Goal: Task Accomplishment & Management: Complete application form

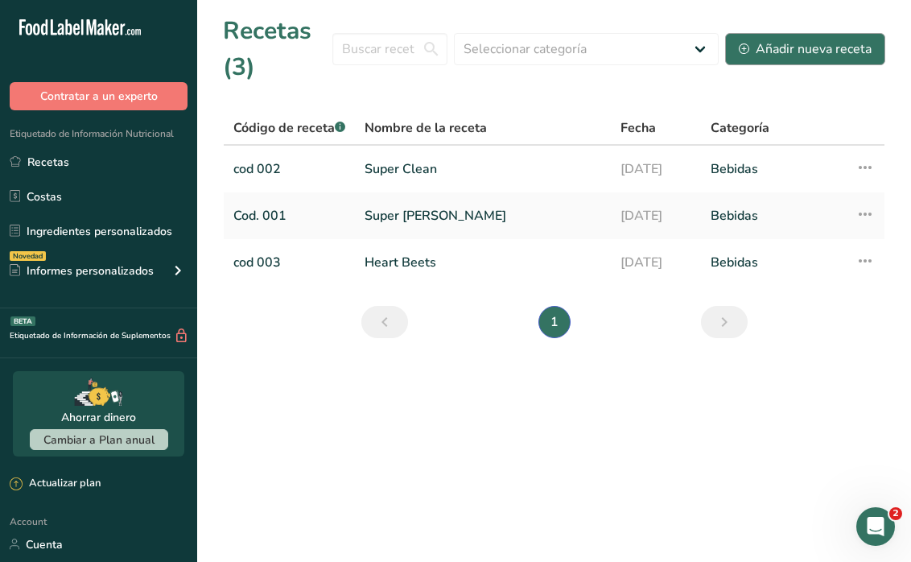
click at [801, 53] on div "Añadir nueva receta" at bounding box center [805, 48] width 133 height 19
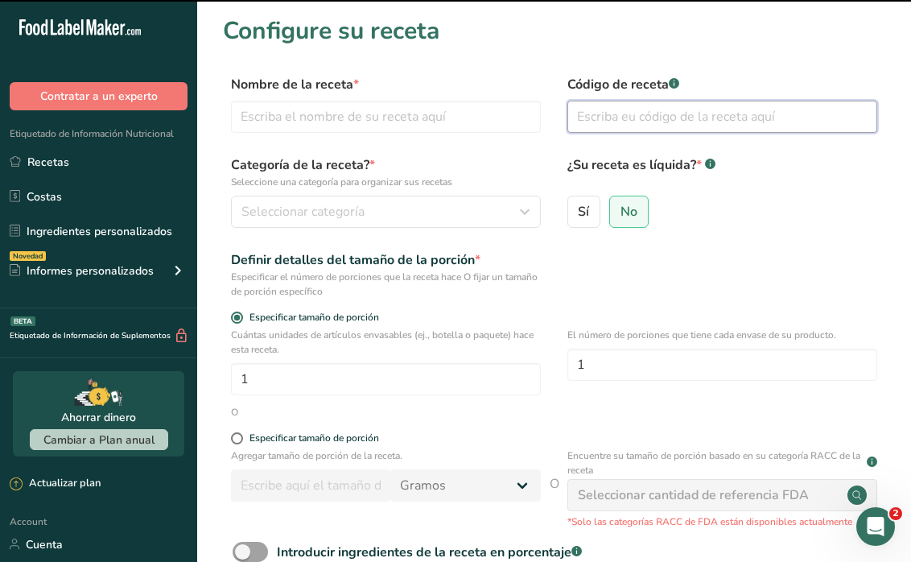
click at [617, 118] on input "text" at bounding box center [723, 117] width 310 height 32
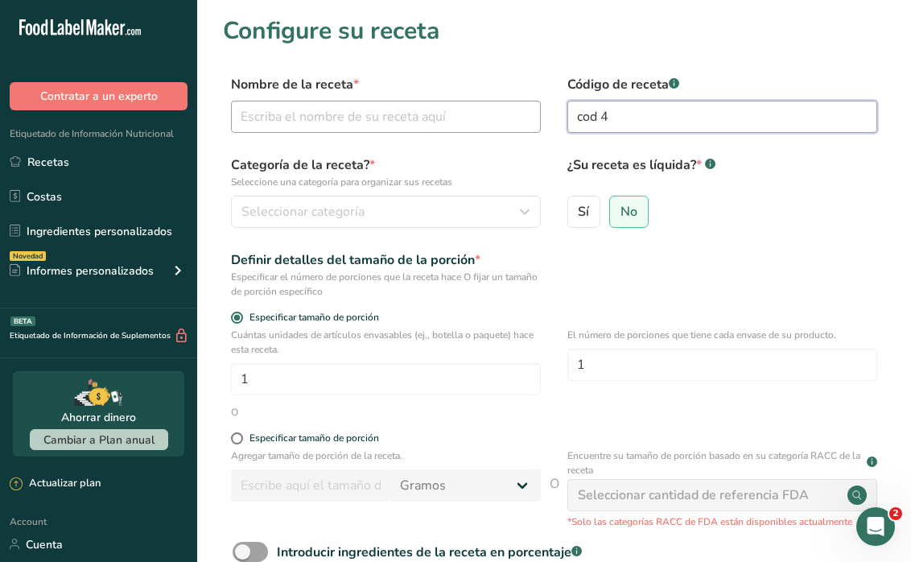
type input "cod 4"
click at [449, 104] on input "text" at bounding box center [386, 117] width 310 height 32
type input "Tropical"
click at [411, 212] on div "Seleccionar categoría" at bounding box center [381, 211] width 279 height 19
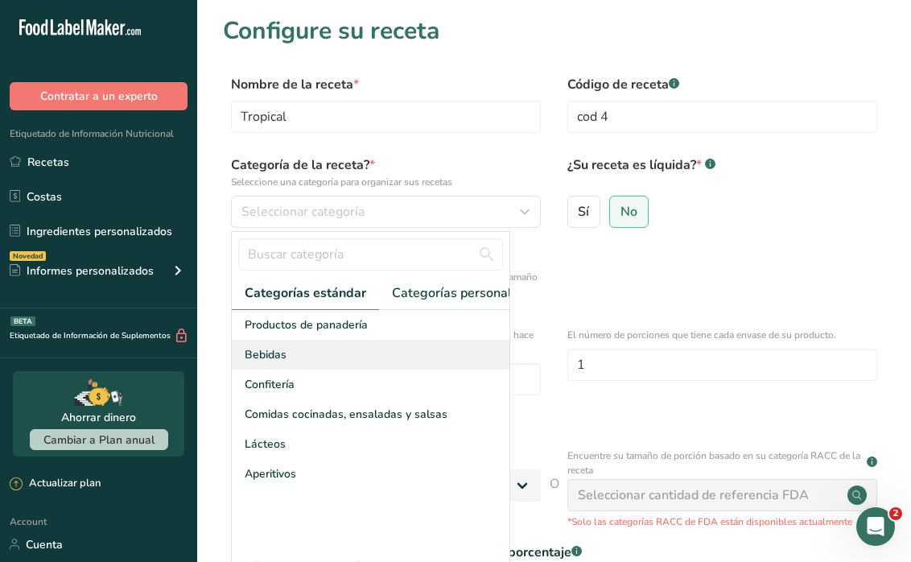
click at [389, 353] on div "Bebidas" at bounding box center [371, 355] width 278 height 30
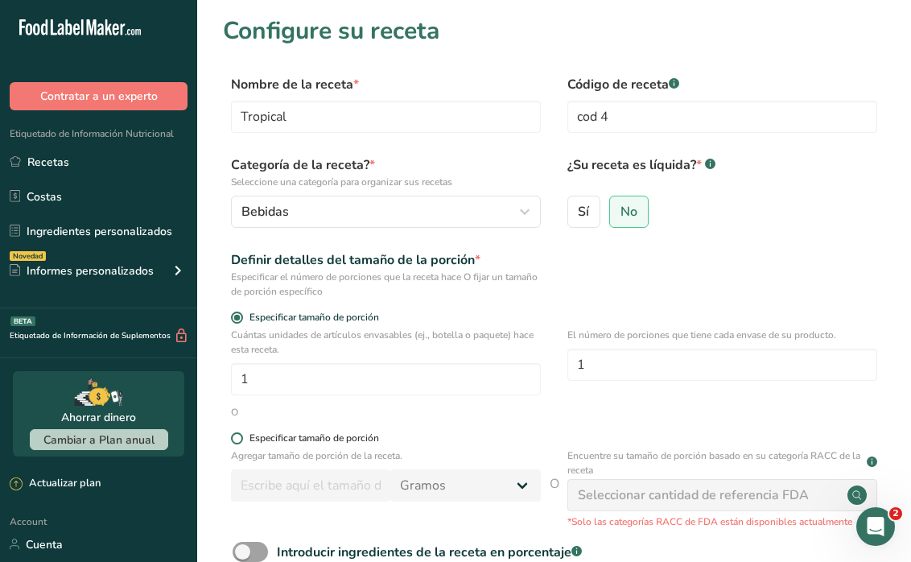
click at [237, 441] on span at bounding box center [237, 438] width 12 height 12
click at [237, 441] on input "Especificar tamaño de porción" at bounding box center [236, 438] width 10 height 10
radio input "true"
radio input "false"
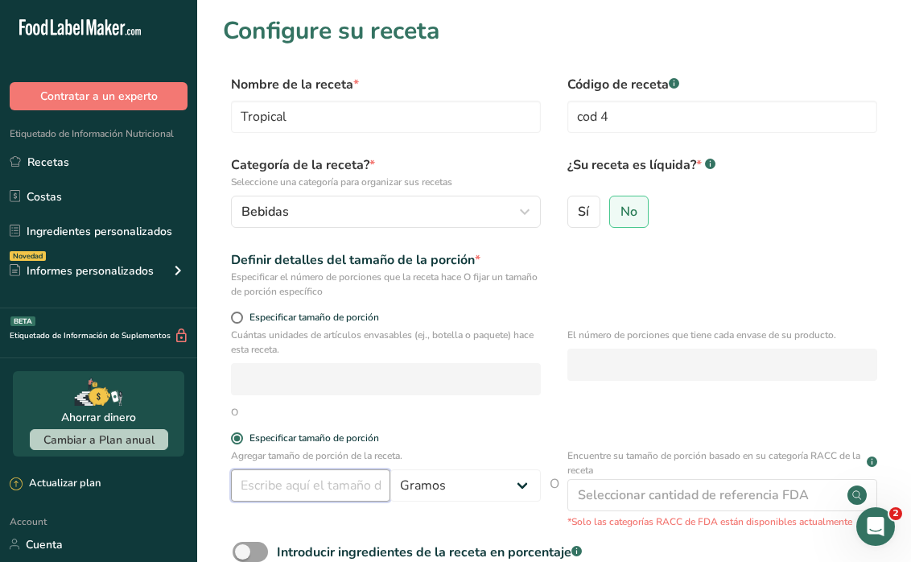
click at [283, 490] on input "number" at bounding box center [310, 485] width 159 height 32
type input "16"
select select "18"
select select "22"
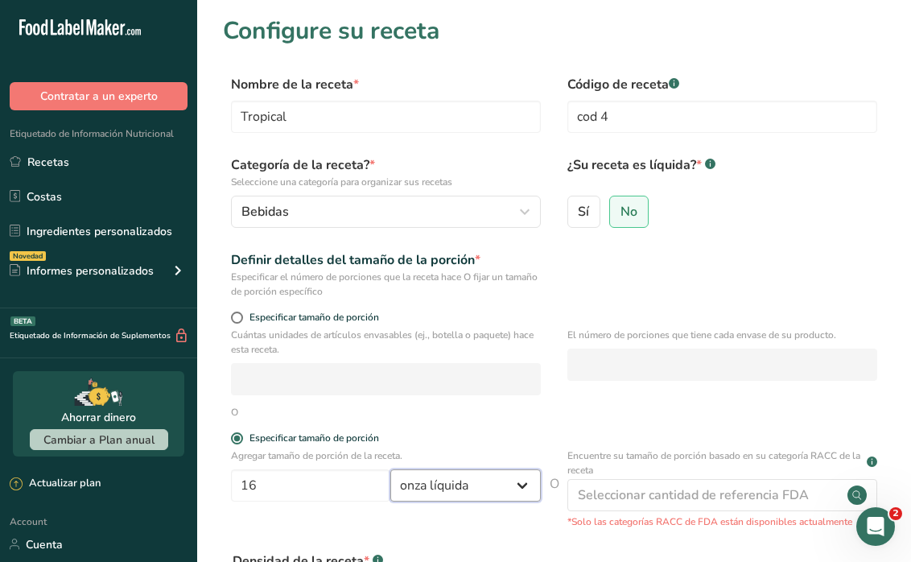
select select "5"
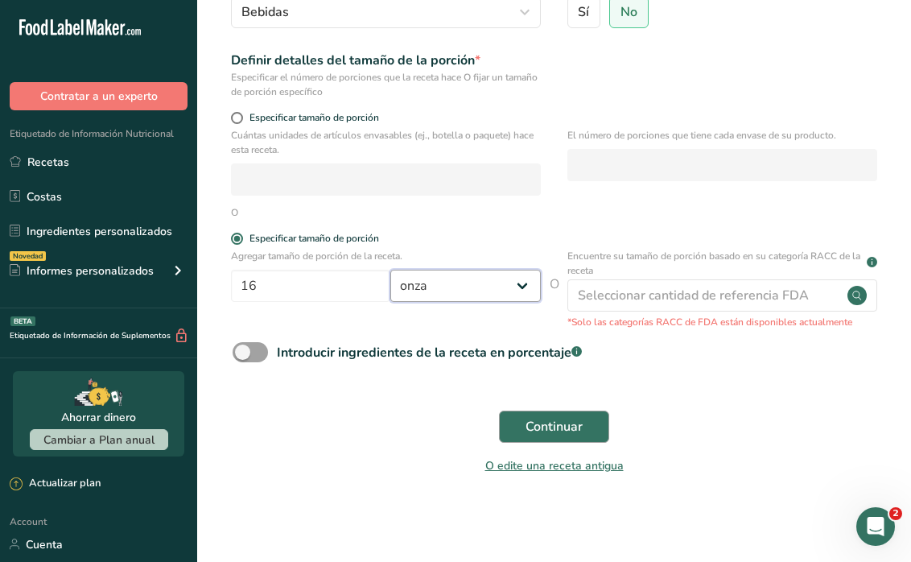
scroll to position [199, 0]
click at [557, 431] on span "Continuar" at bounding box center [554, 427] width 57 height 19
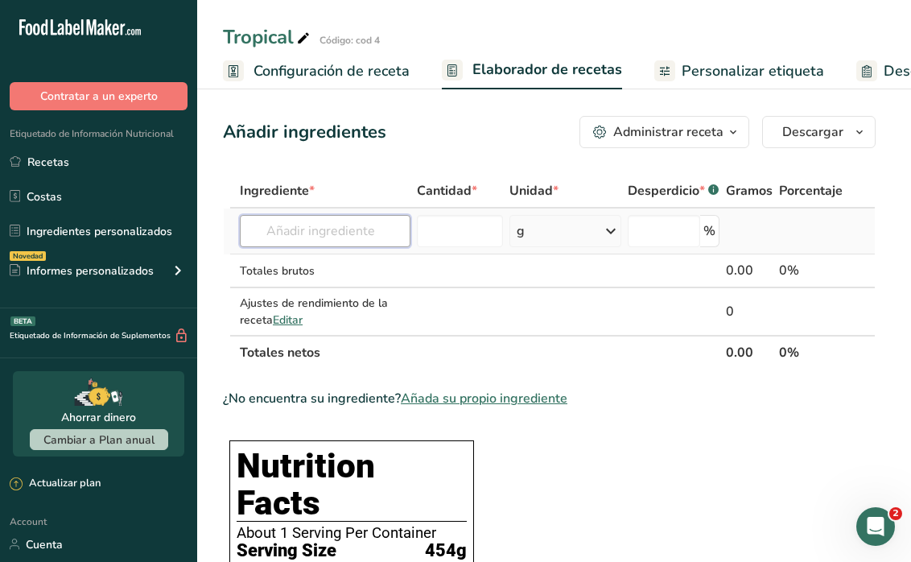
click at [318, 230] on input "text" at bounding box center [325, 231] width 171 height 32
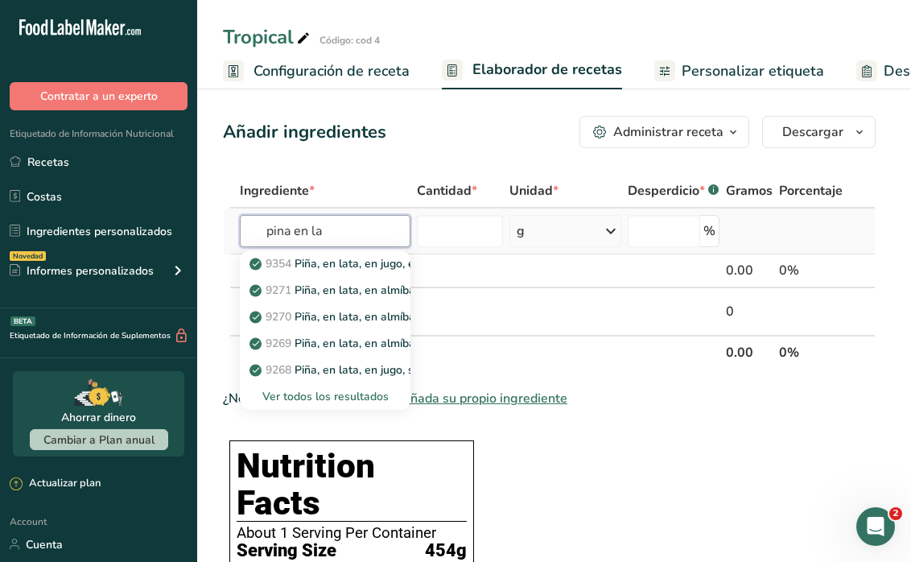
type input "pina en la"
click at [331, 391] on div "Ver todos los resultados" at bounding box center [325, 396] width 145 height 17
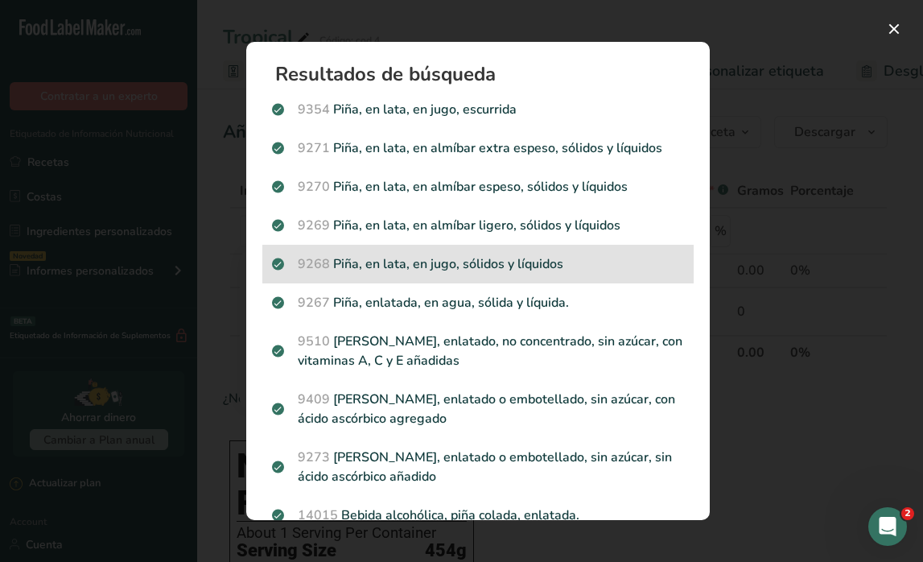
click at [403, 263] on p "9268 Piña, en lata, en jugo, sólidos y líquidos" at bounding box center [478, 263] width 412 height 19
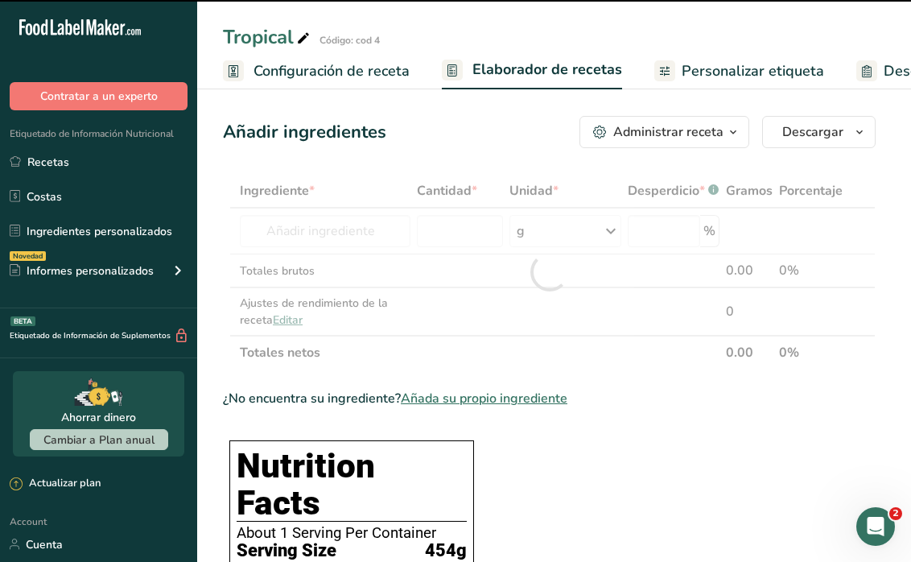
type input "0"
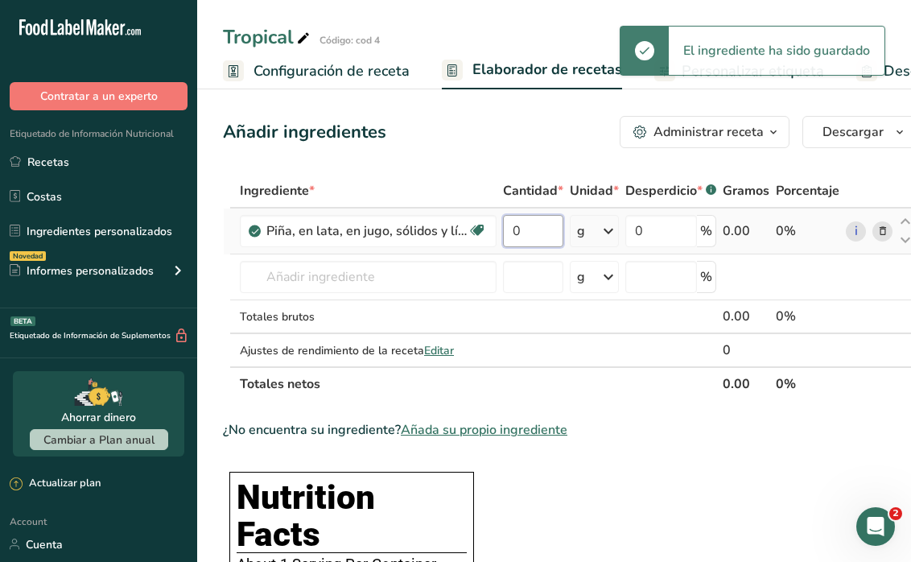
click at [556, 241] on input "0" at bounding box center [533, 231] width 60 height 32
type input "6"
click at [594, 238] on div "Ingrediente * Cantidad * Unidad * Desperdicio * .a-a{fill:#347362;}.b-a{fill:#f…" at bounding box center [569, 287] width 693 height 227
click at [599, 234] on icon at bounding box center [608, 231] width 19 height 29
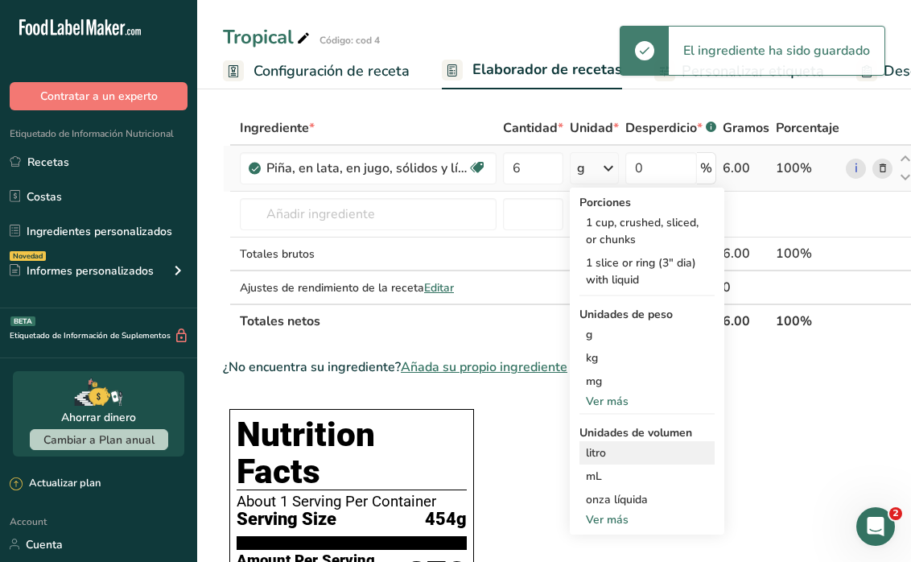
scroll to position [86, 0]
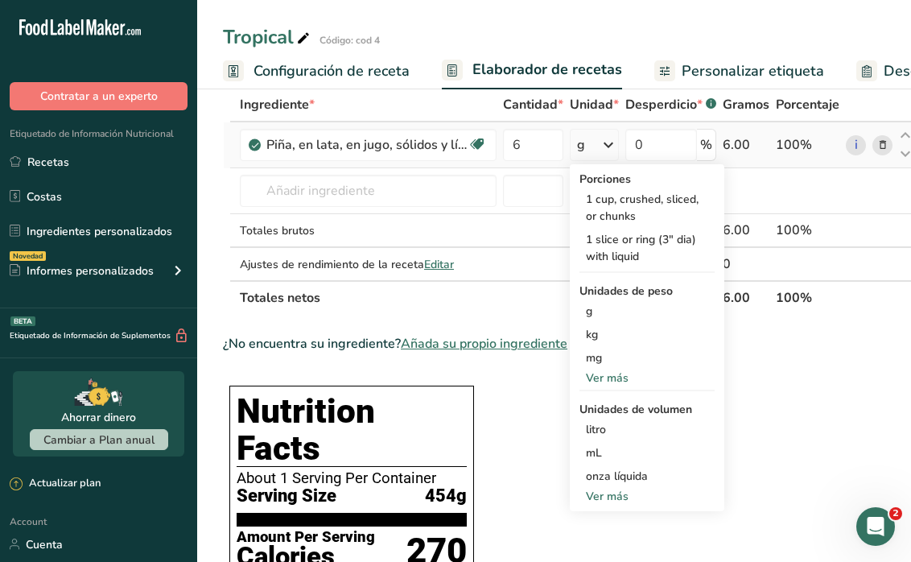
click at [597, 377] on div "Ver más" at bounding box center [647, 378] width 135 height 17
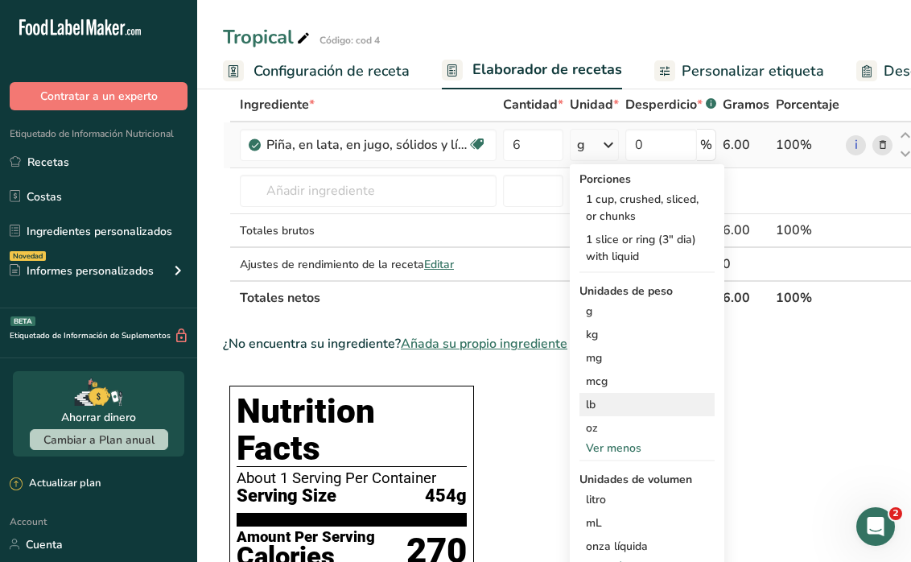
click at [596, 403] on div "lb" at bounding box center [647, 404] width 135 height 23
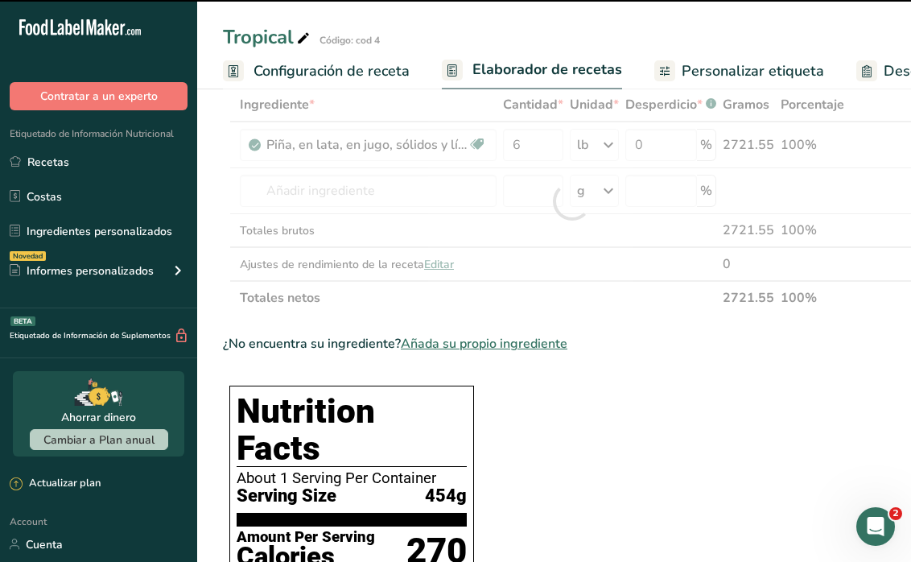
click at [414, 181] on div at bounding box center [572, 201] width 698 height 227
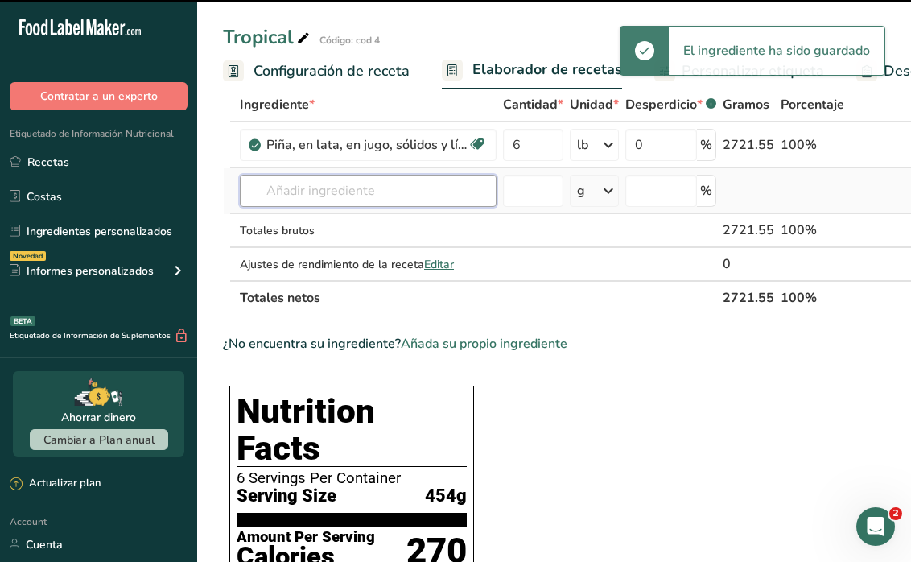
click at [407, 189] on input "text" at bounding box center [368, 191] width 257 height 32
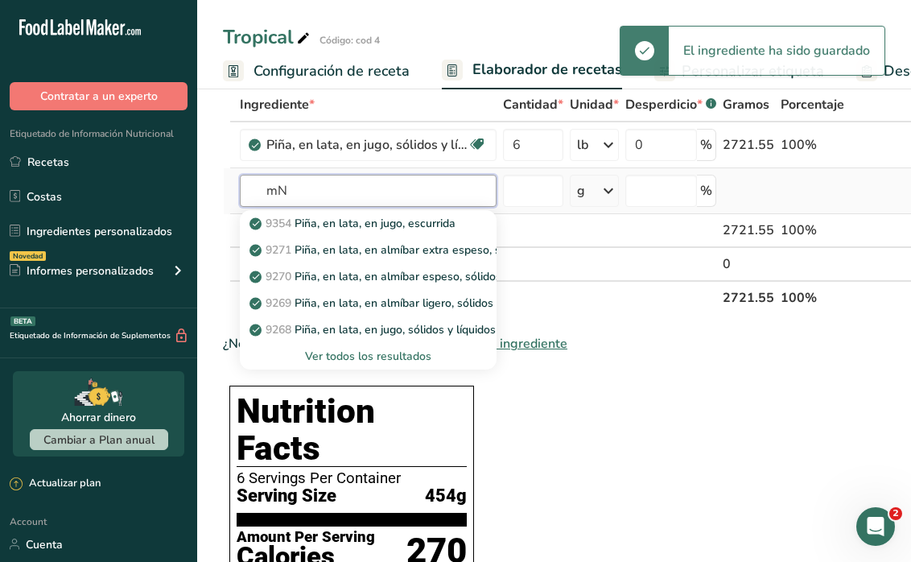
type input "m"
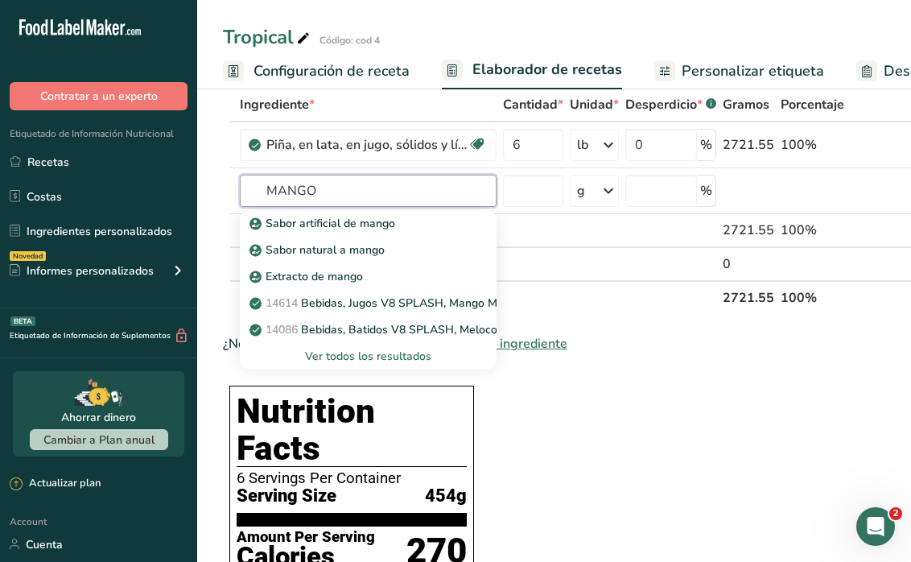
type input "MANGO"
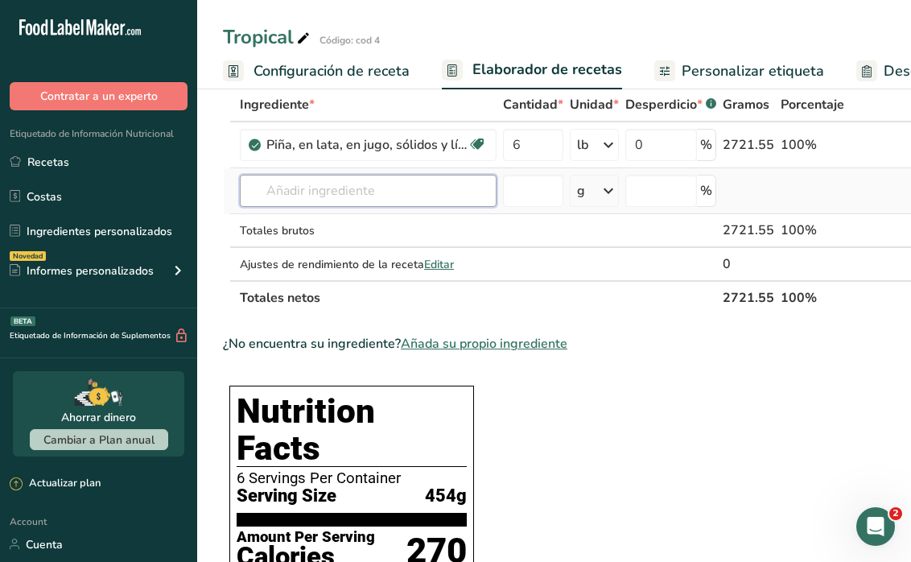
click at [392, 179] on input "text" at bounding box center [368, 191] width 257 height 32
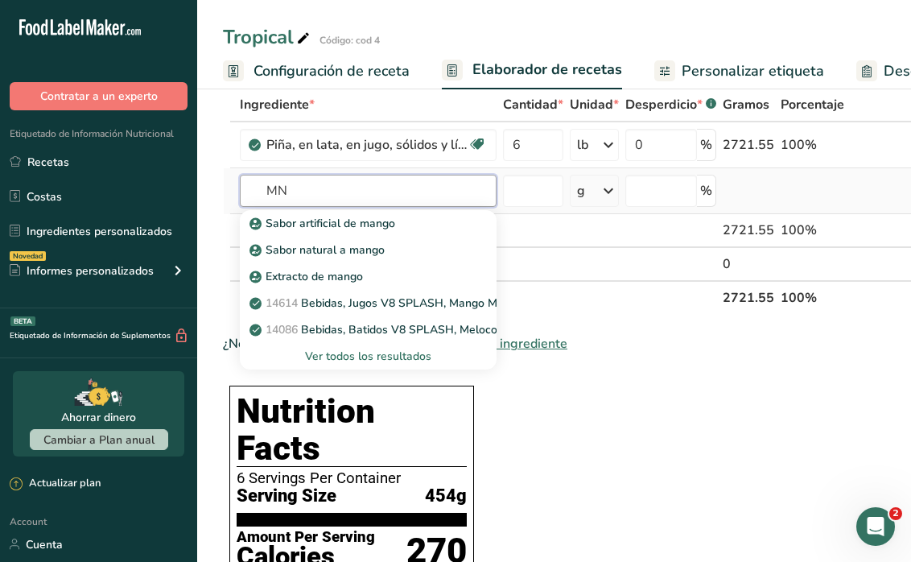
type input "M"
type input "mango"
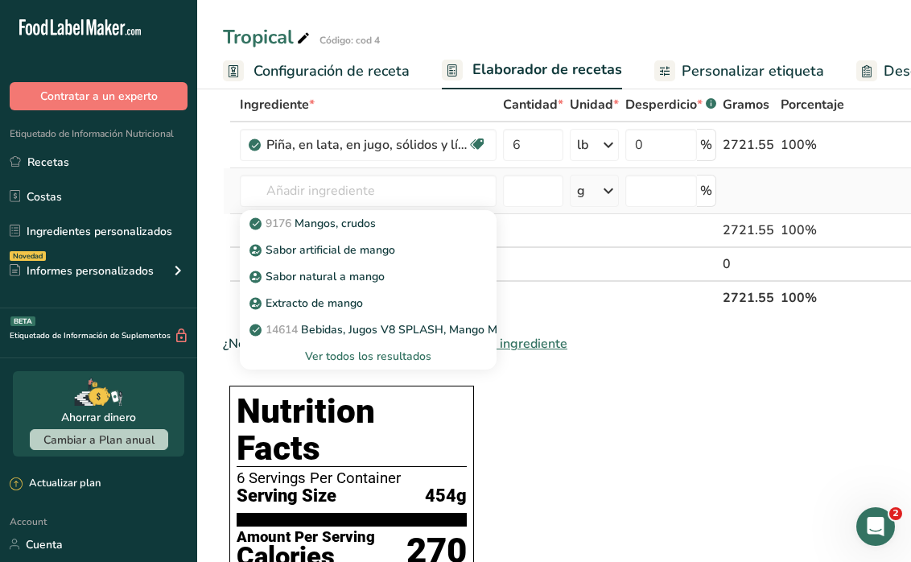
click at [386, 357] on div "Ver todos los resultados" at bounding box center [368, 356] width 231 height 17
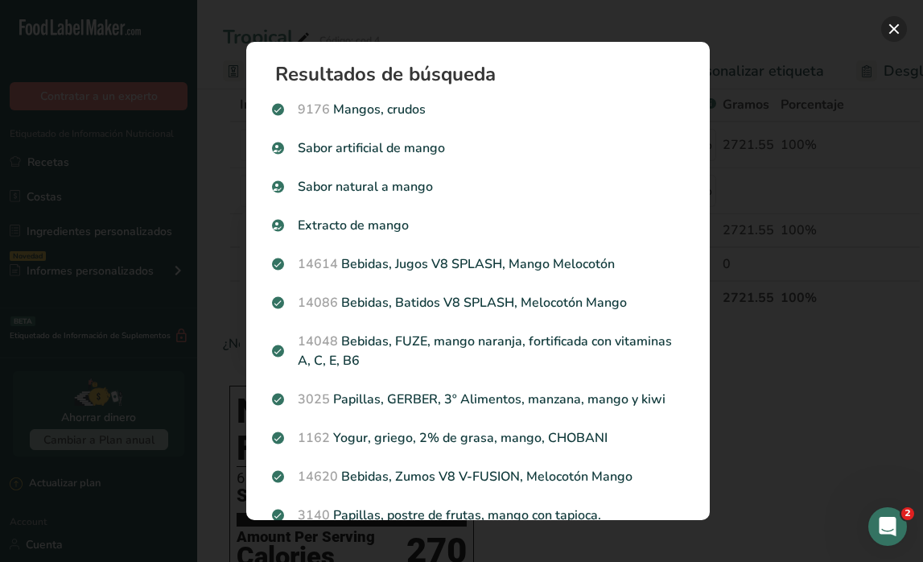
click at [894, 30] on button "Search results modal" at bounding box center [895, 29] width 26 height 26
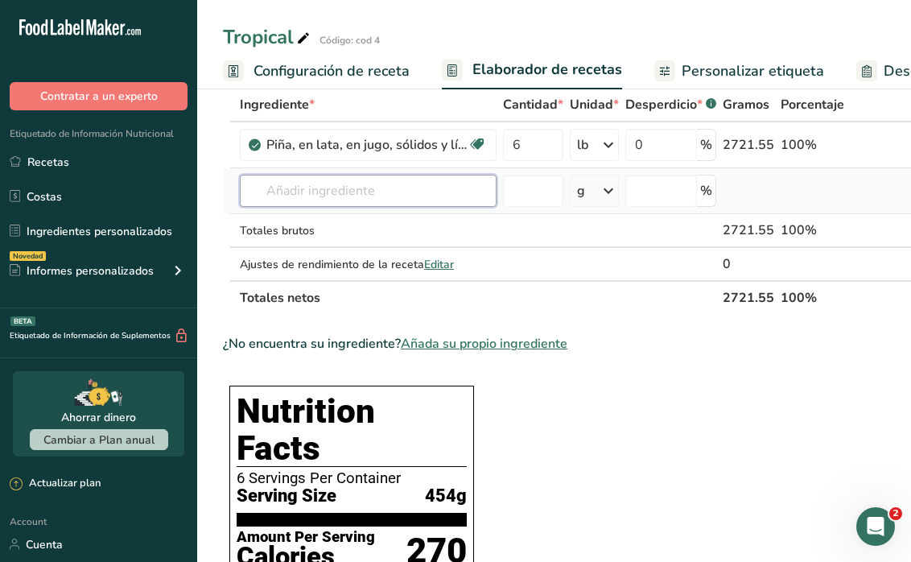
click at [378, 199] on input "text" at bounding box center [368, 191] width 257 height 32
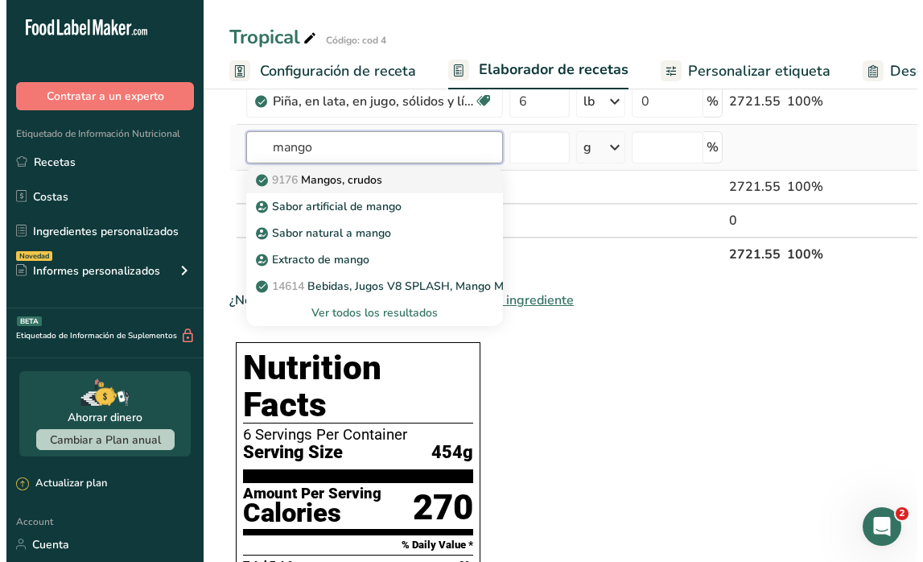
scroll to position [145, 0]
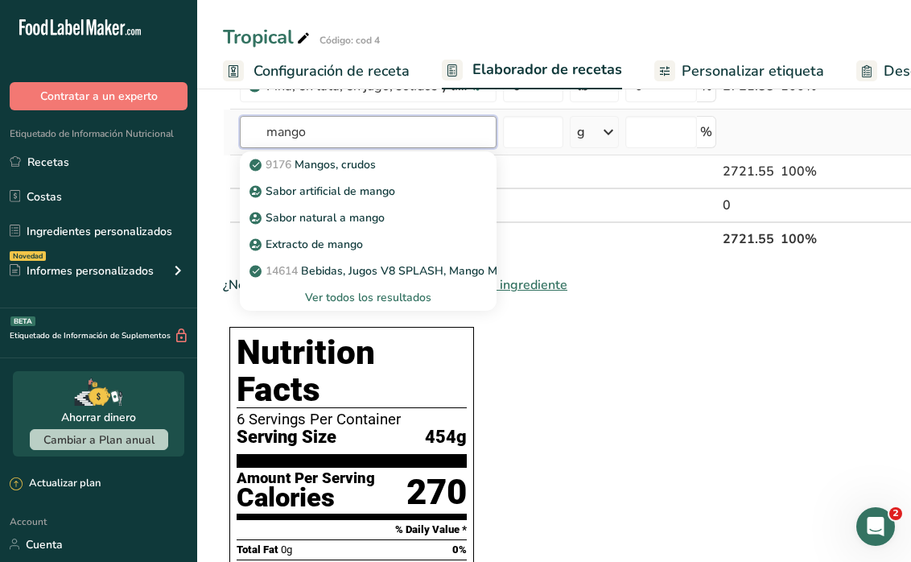
type input "mango"
click at [375, 290] on div "Ver todos los resultados" at bounding box center [368, 297] width 231 height 17
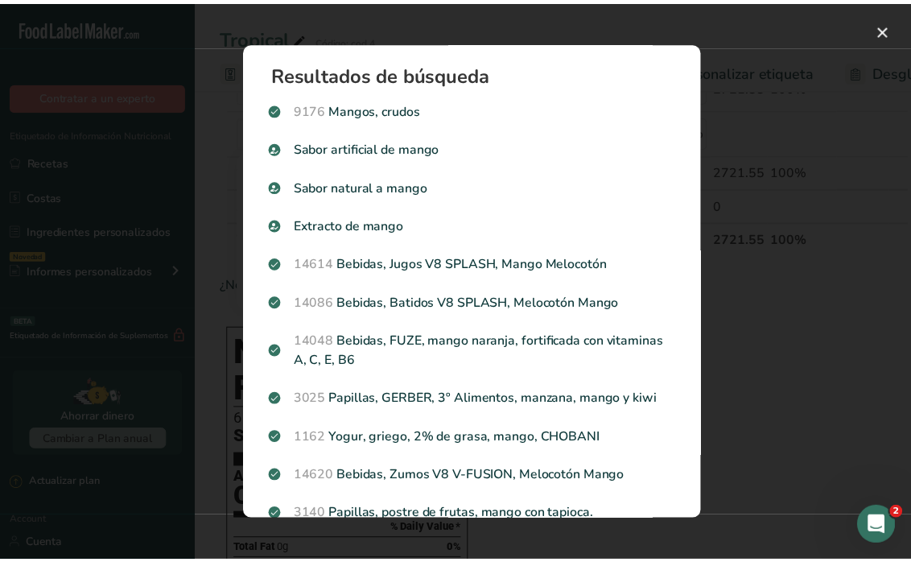
scroll to position [0, 0]
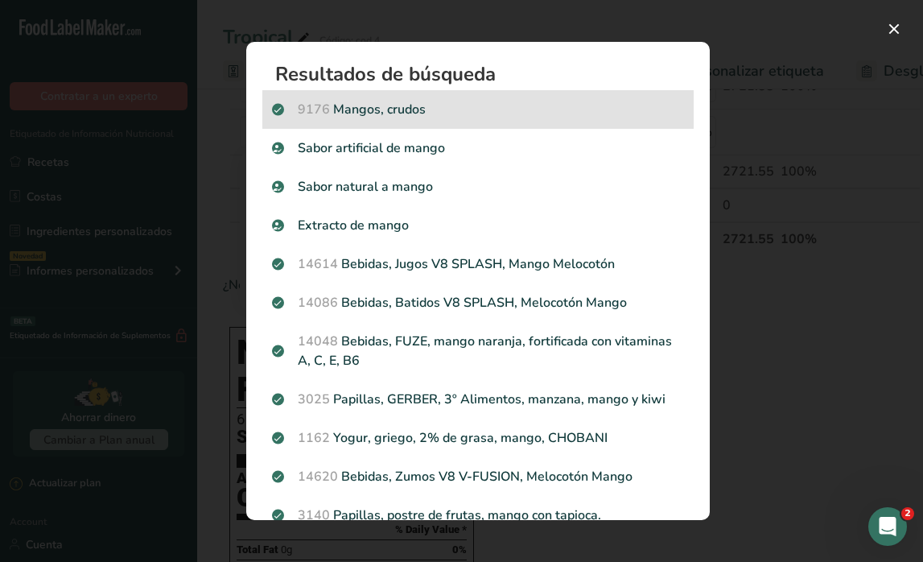
click at [370, 121] on div "9176 Mangos, crudos" at bounding box center [478, 109] width 432 height 39
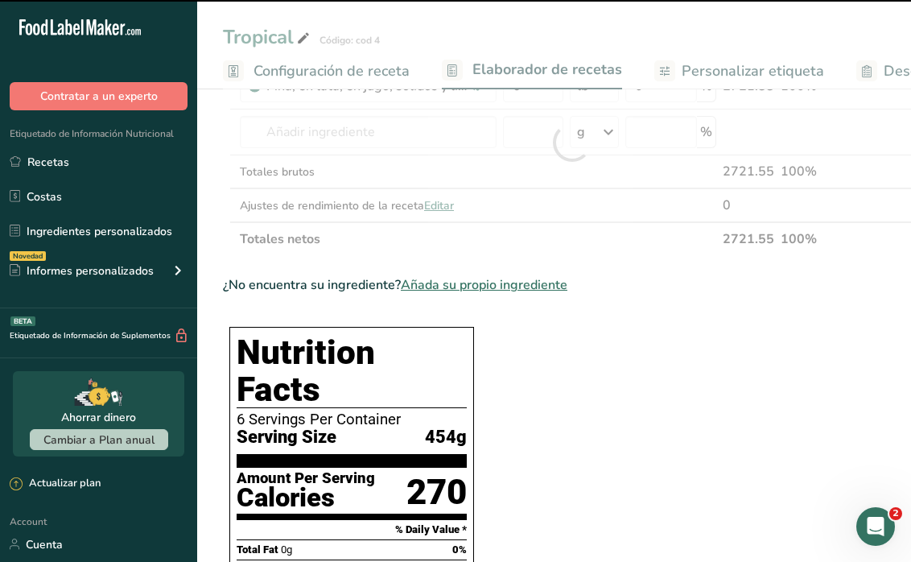
type input "0"
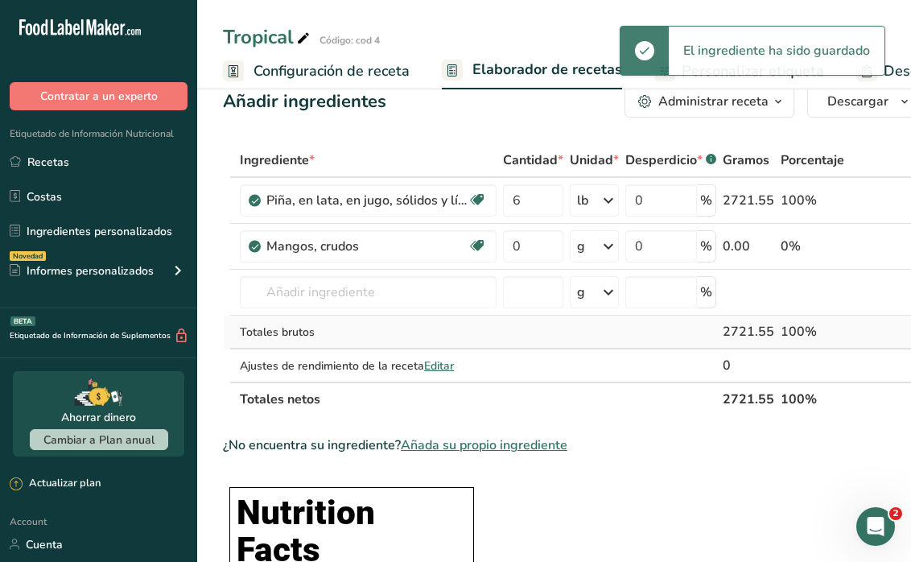
scroll to position [30, 0]
click at [581, 245] on div "g" at bounding box center [581, 246] width 8 height 19
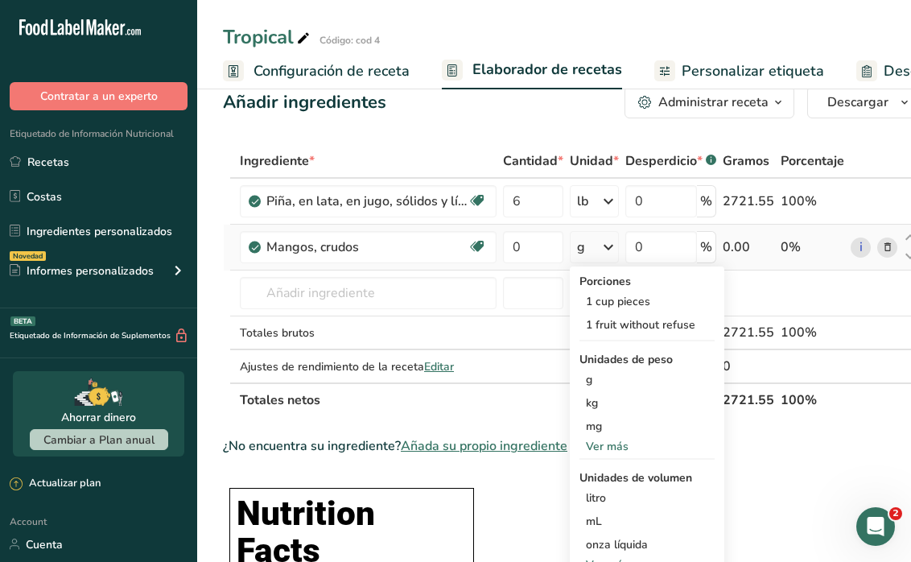
click at [607, 442] on div "Ver más" at bounding box center [647, 446] width 135 height 17
click at [601, 480] on div "lb" at bounding box center [647, 472] width 135 height 23
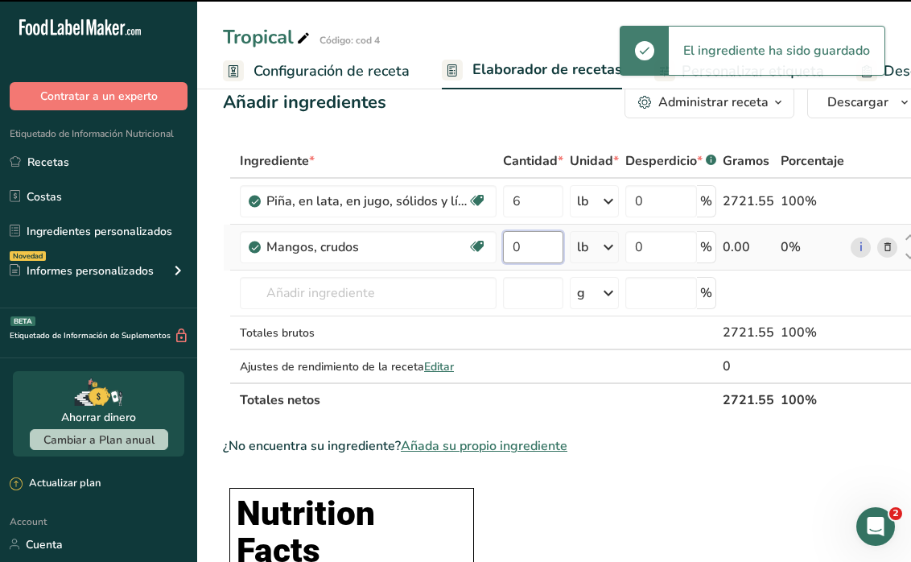
click at [536, 250] on input "0" at bounding box center [533, 247] width 60 height 32
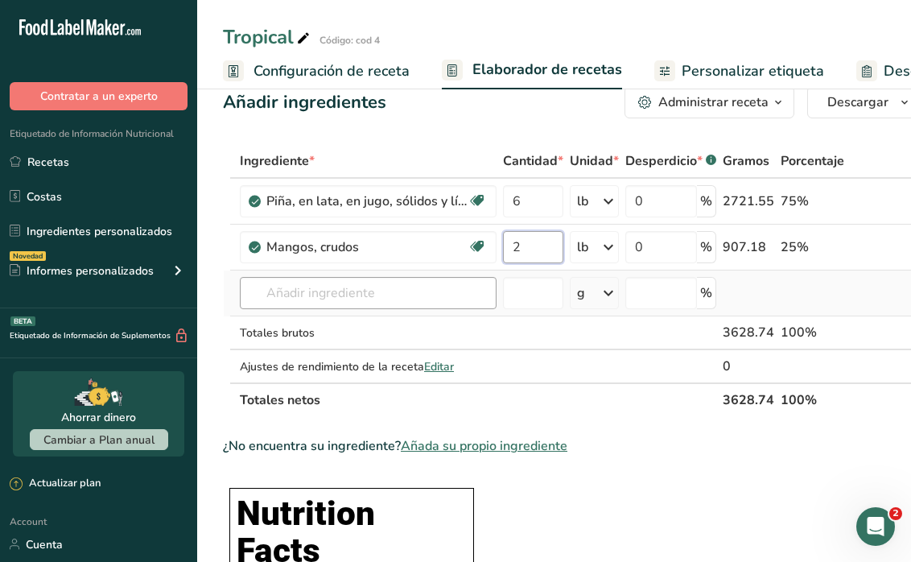
type input "2"
click at [329, 287] on div "Ingrediente * Cantidad * Unidad * Desperdicio * .a-a{fill:#347362;}.b-a{fill:#f…" at bounding box center [572, 280] width 698 height 273
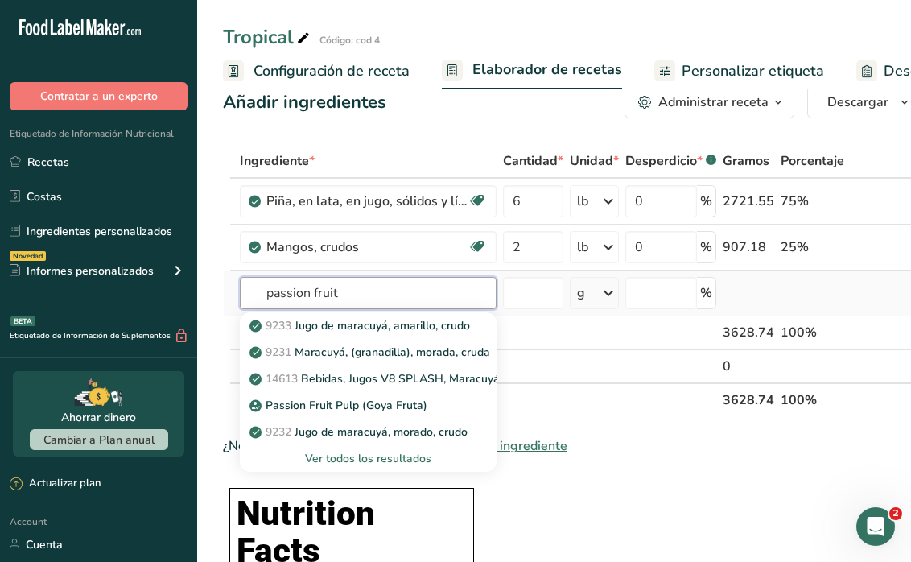
type input "passion fruit"
click at [354, 457] on div "Ver todos los resultados" at bounding box center [368, 458] width 231 height 17
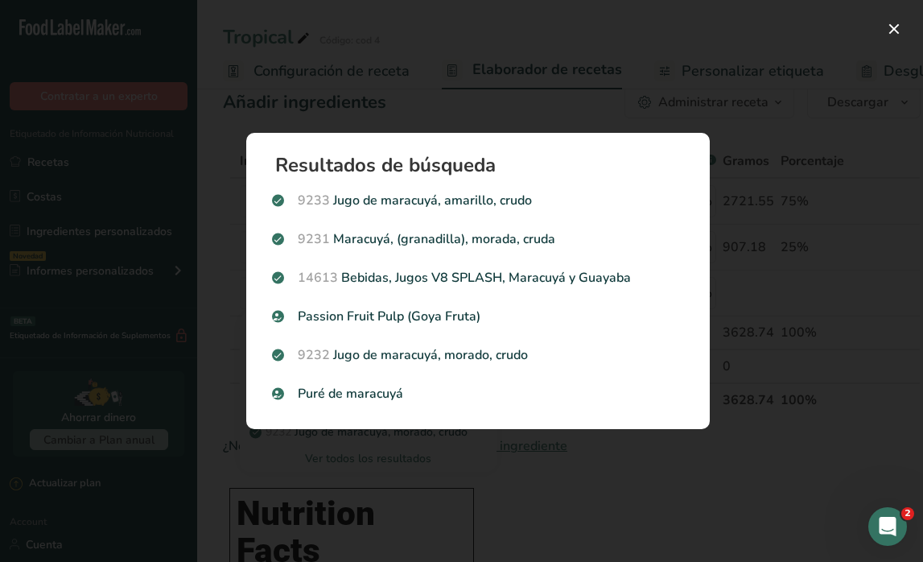
click at [269, 84] on div "Search results modal" at bounding box center [461, 281] width 923 height 562
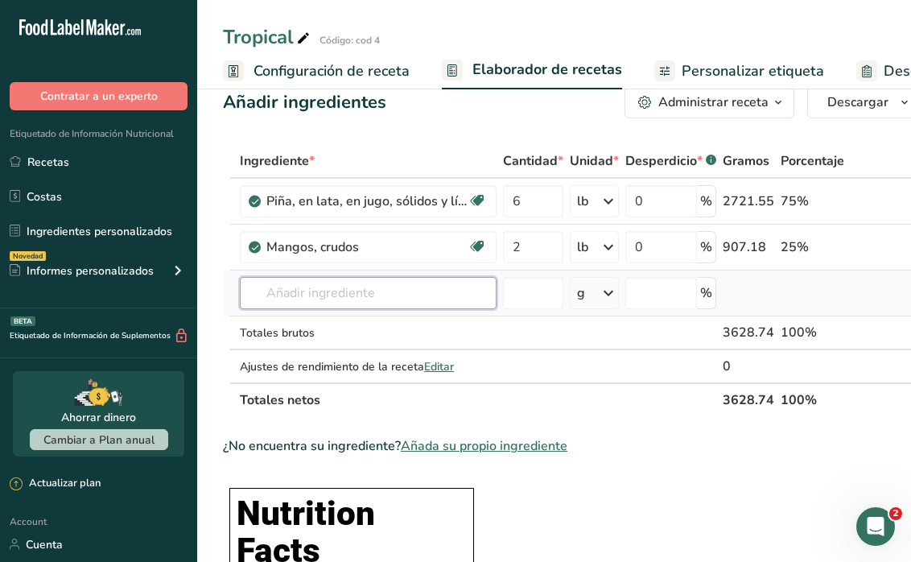
click at [340, 304] on input "text" at bounding box center [368, 293] width 257 height 32
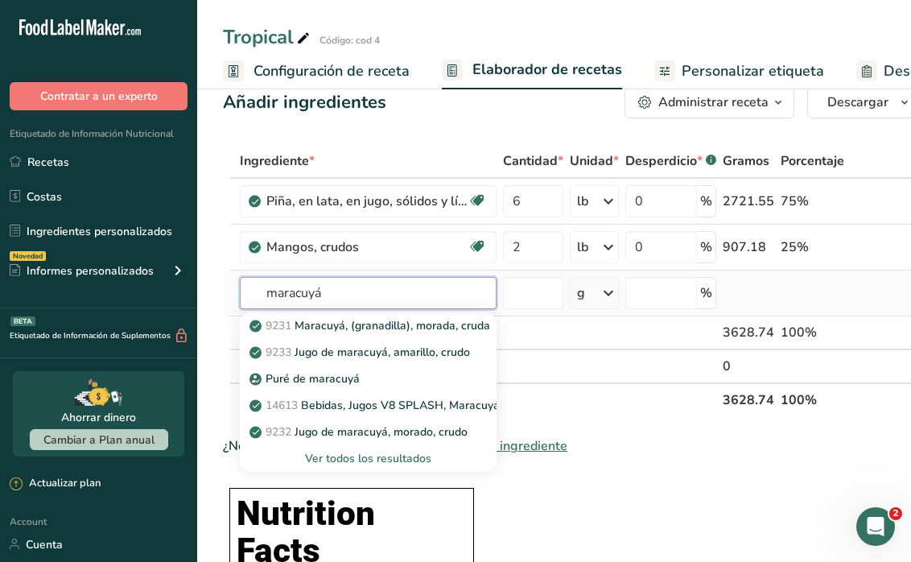
type input "maracuyá"
click at [398, 455] on div "Ver todos los resultados" at bounding box center [368, 458] width 231 height 17
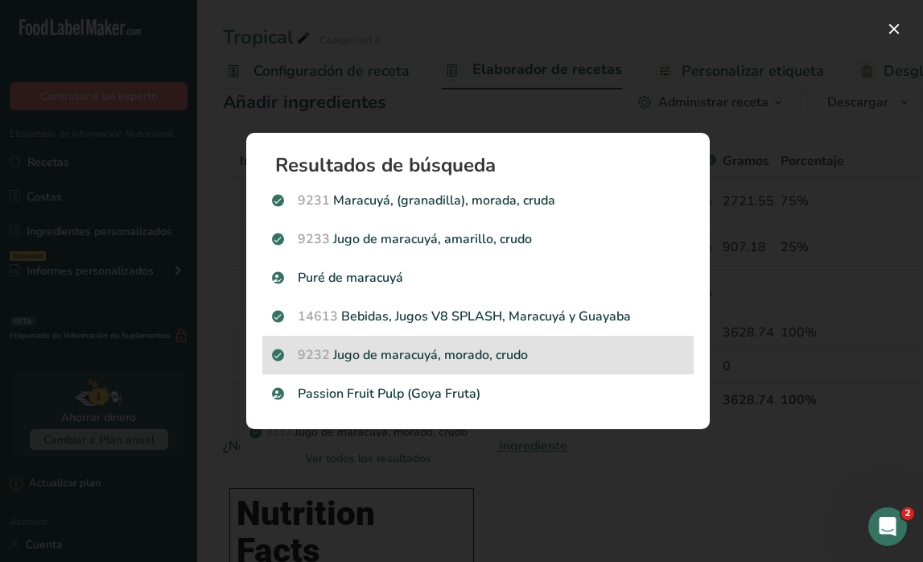
click at [408, 346] on p "9232 Jugo de maracuyá, morado, crudo" at bounding box center [478, 354] width 412 height 19
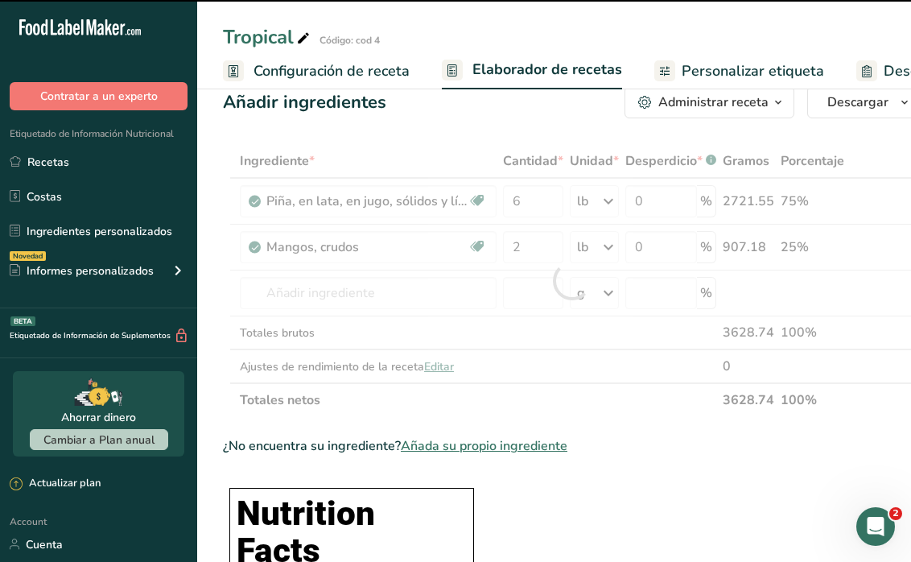
type input "0"
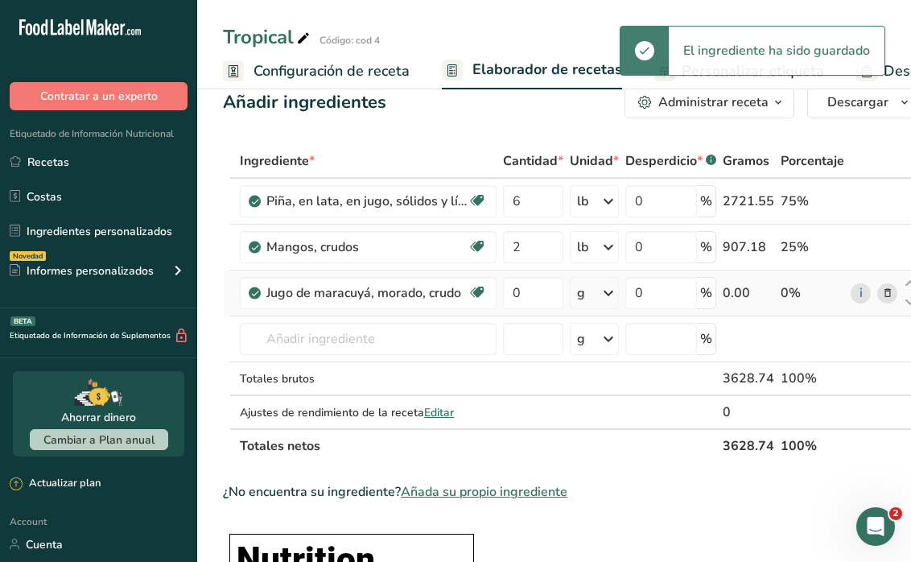
click at [599, 297] on icon at bounding box center [608, 293] width 19 height 29
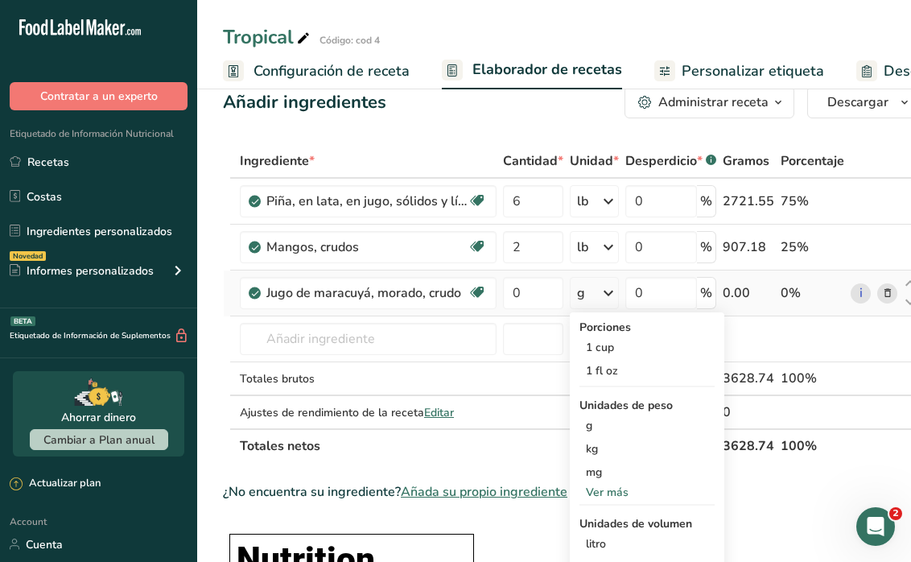
click at [601, 486] on div "Ver más" at bounding box center [647, 492] width 135 height 17
click at [601, 537] on div "oz" at bounding box center [647, 542] width 135 height 23
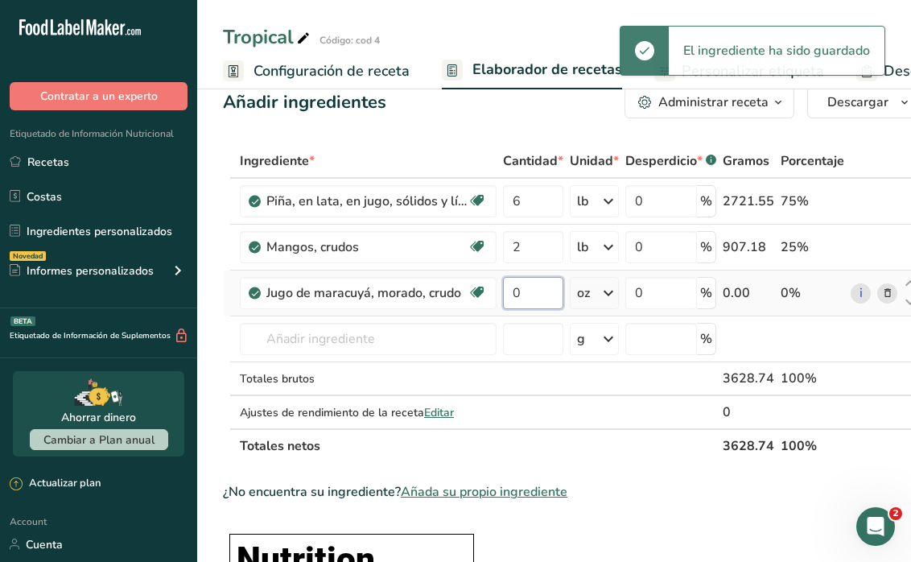
click at [546, 298] on input "0" at bounding box center [533, 293] width 60 height 32
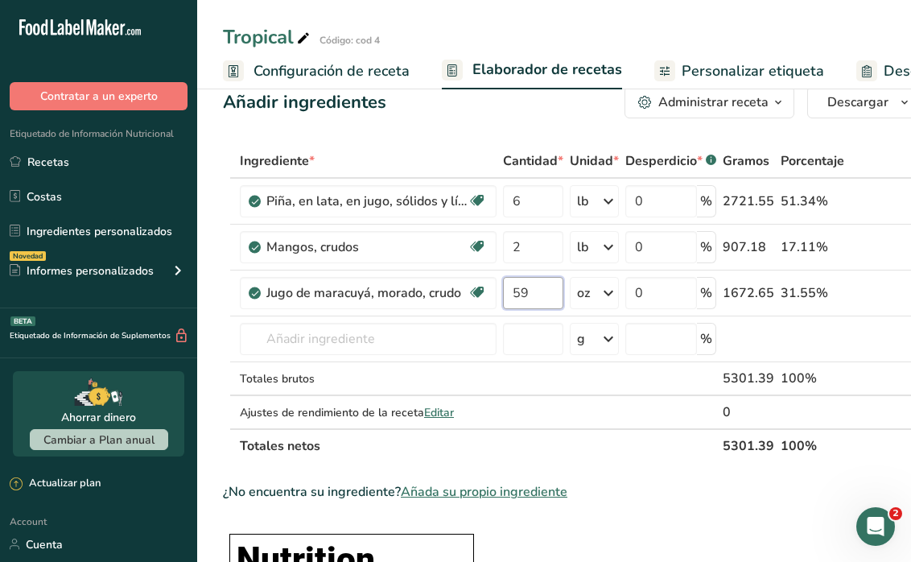
type input "59"
click at [625, 431] on div "Ingrediente * Cantidad * Unidad * Desperdicio * .a-a{fill:#347362;}.b-a{fill:#f…" at bounding box center [572, 303] width 698 height 319
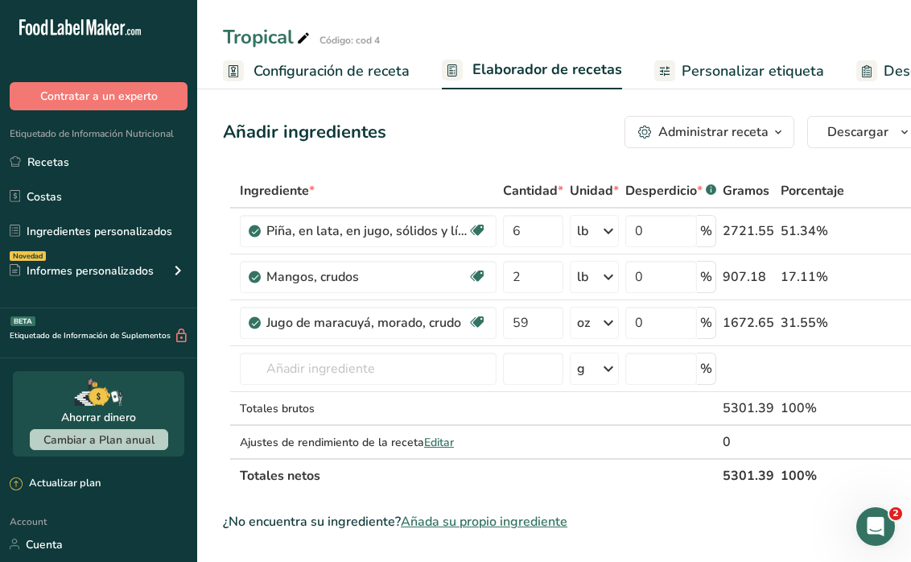
scroll to position [0, 0]
click at [394, 72] on span "Configuración de receta" at bounding box center [332, 71] width 156 height 22
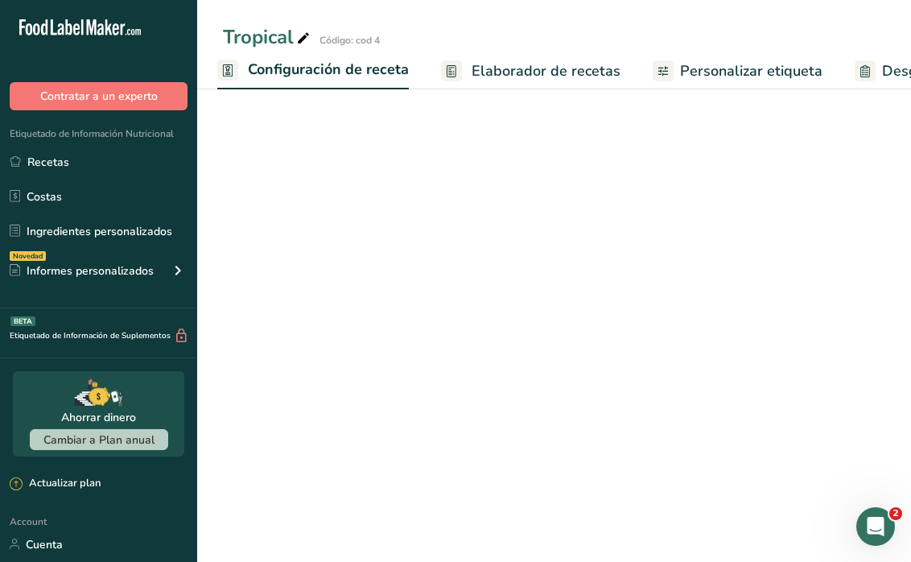
select select "5"
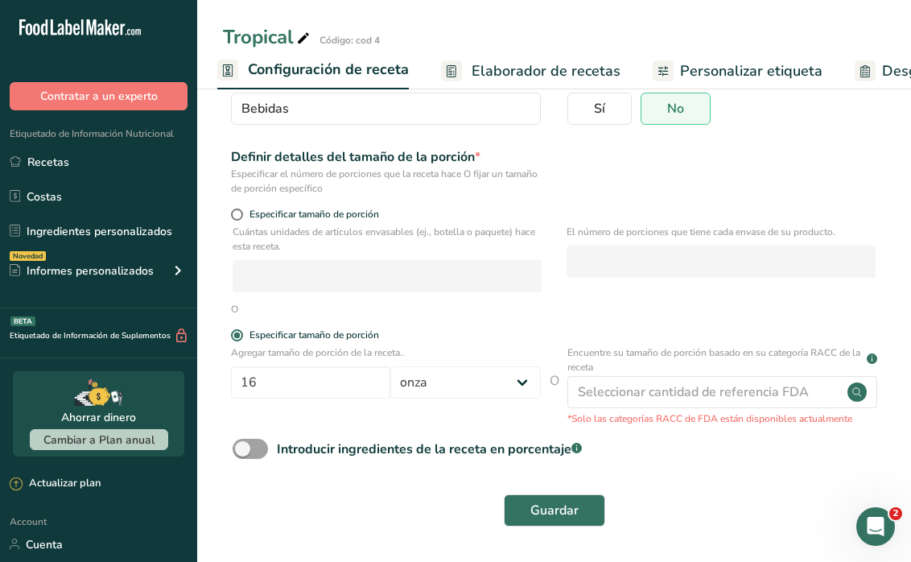
scroll to position [155, 0]
click at [232, 209] on span at bounding box center [237, 215] width 12 height 12
click at [232, 209] on input "Especificar tamaño de porción" at bounding box center [236, 214] width 10 height 10
radio input "true"
radio input "false"
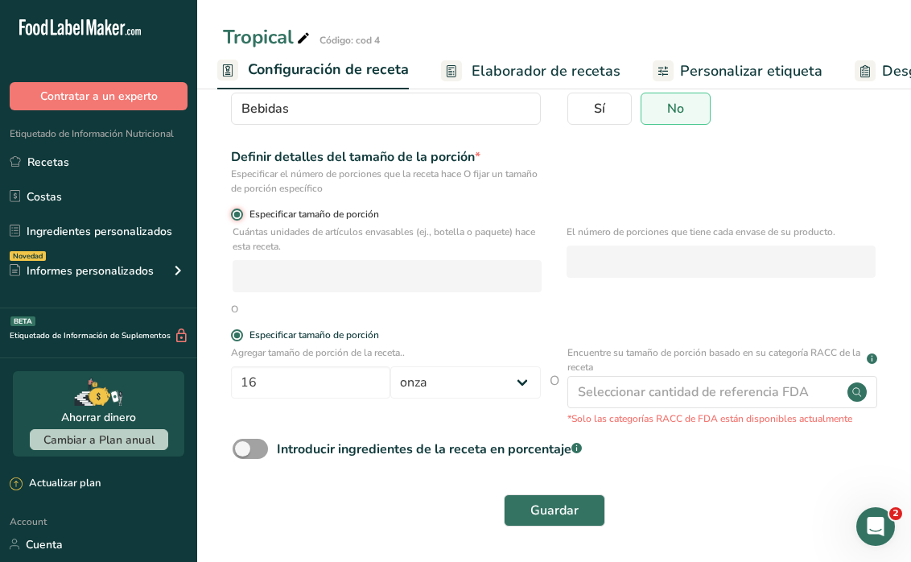
select select "0"
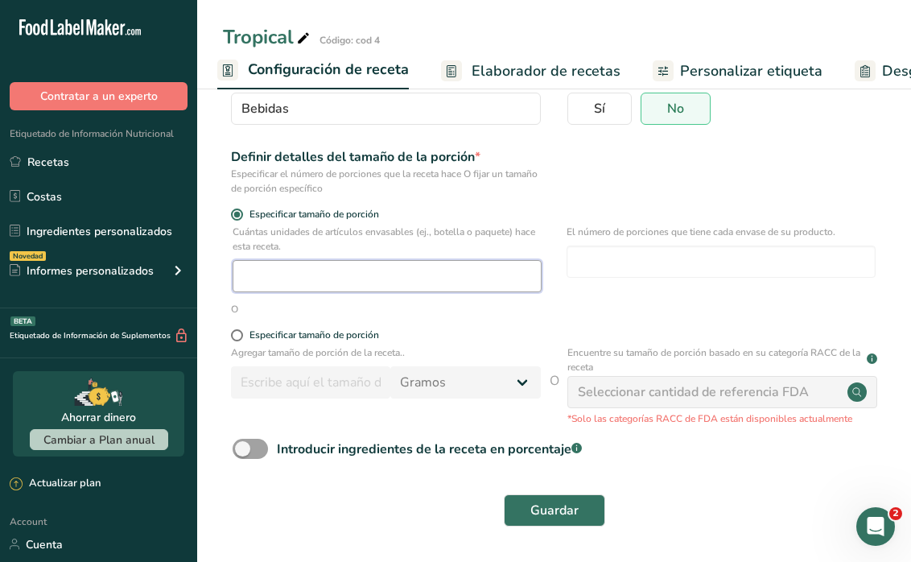
click at [304, 276] on input "number" at bounding box center [387, 276] width 309 height 32
type input "1"
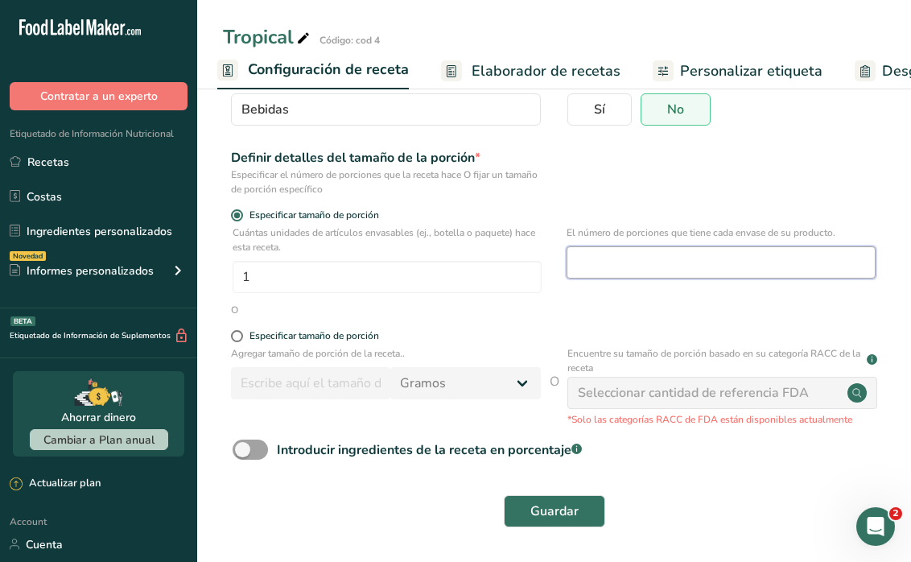
click at [624, 256] on input "number" at bounding box center [721, 262] width 309 height 32
type input "1"
click at [551, 512] on span "Guardar" at bounding box center [555, 511] width 48 height 19
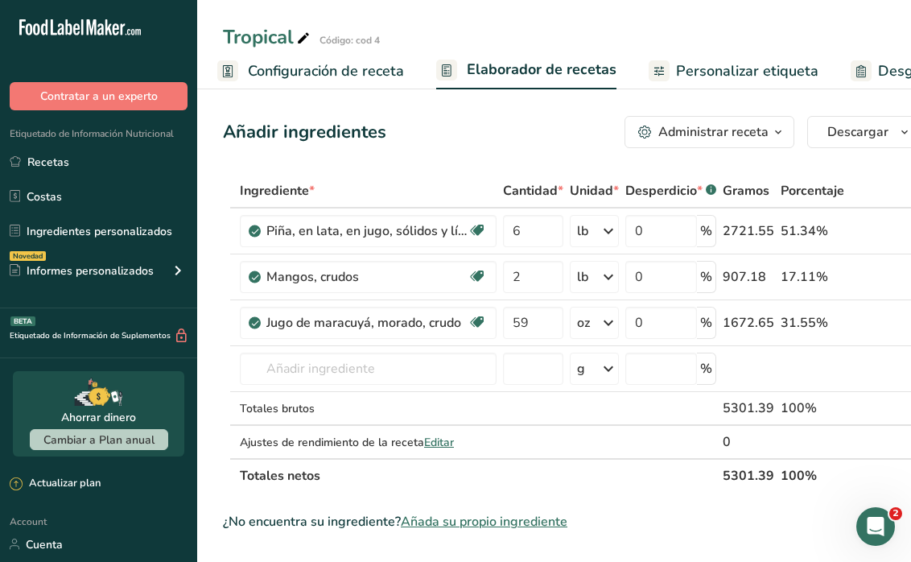
click at [782, 77] on span "Personalizar etiqueta" at bounding box center [747, 71] width 142 height 22
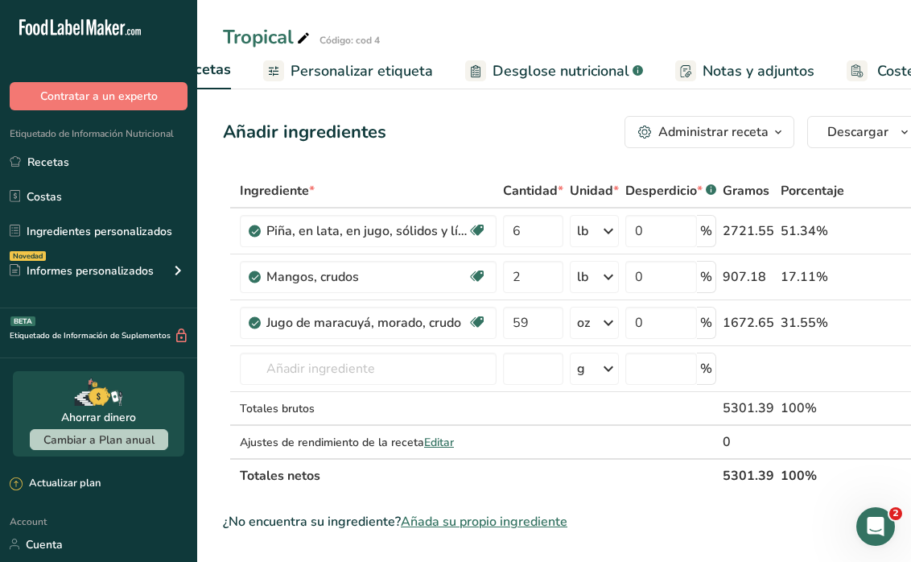
scroll to position [0, 434]
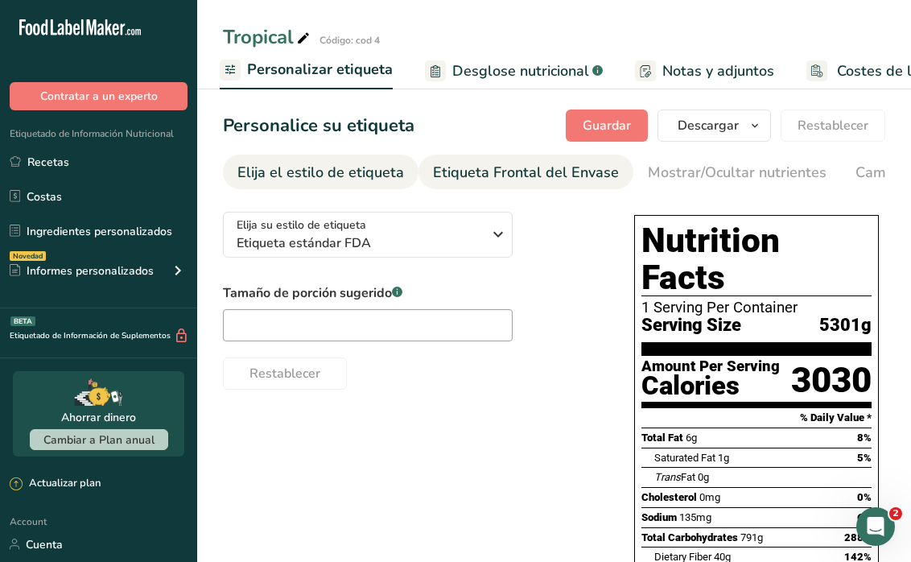
click at [508, 170] on div "Etiqueta Frontal del Envase" at bounding box center [526, 173] width 186 height 22
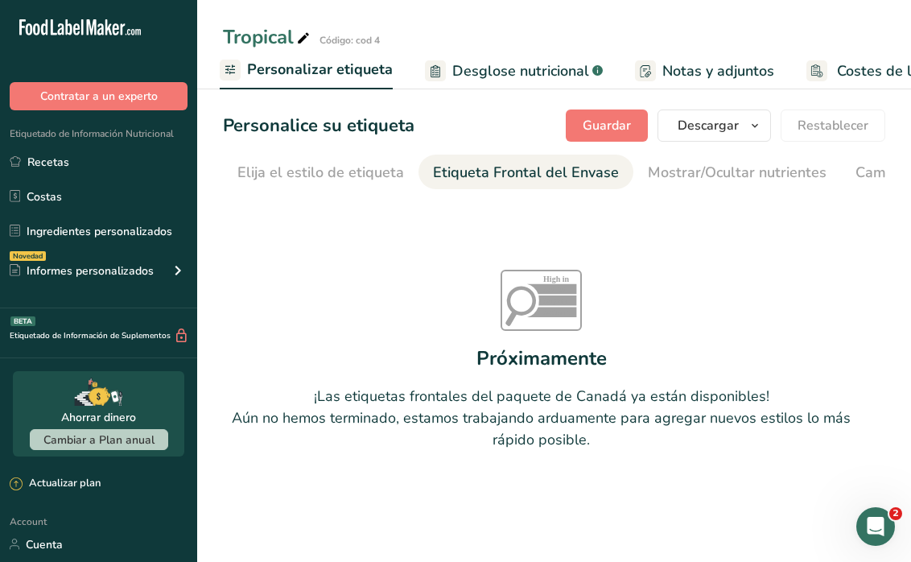
scroll to position [0, 192]
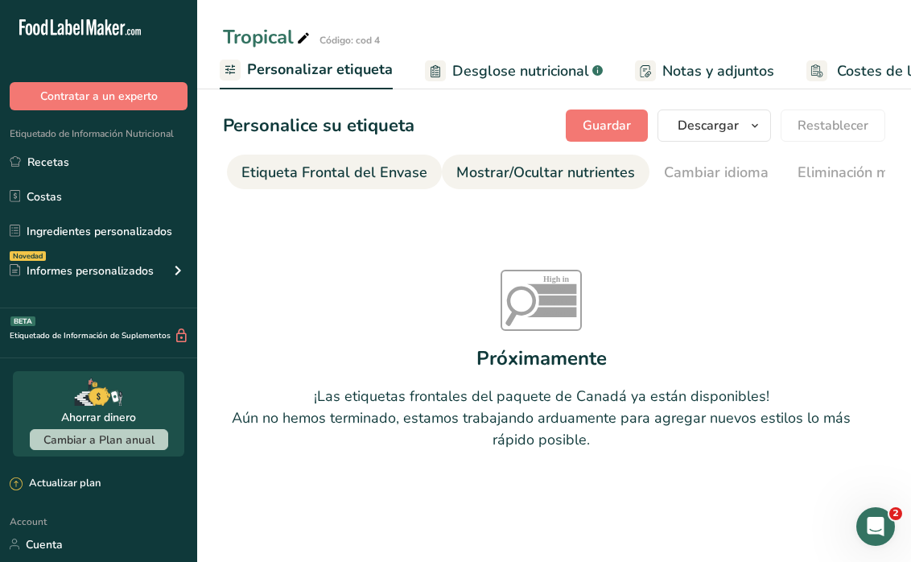
click at [572, 183] on div "Mostrar/Ocultar nutrientes" at bounding box center [545, 173] width 179 height 22
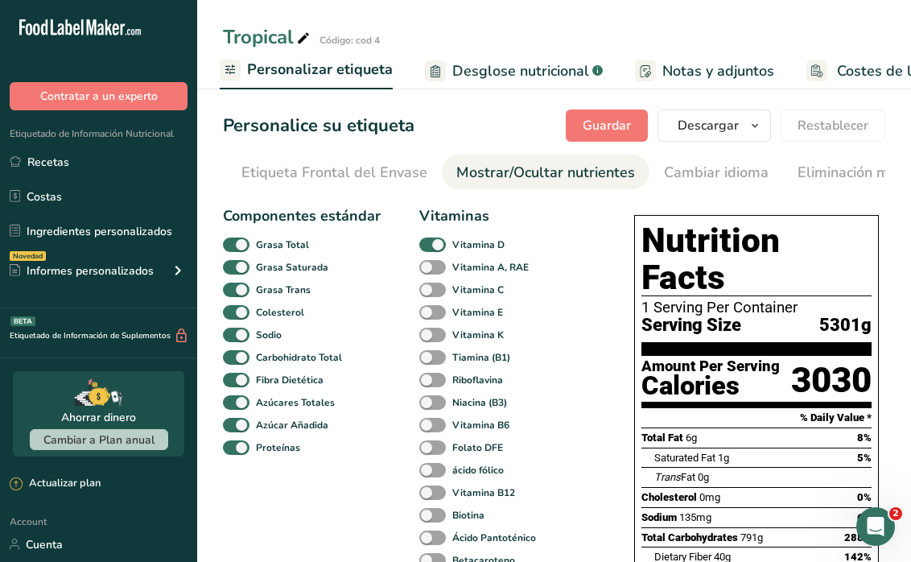
scroll to position [0, 402]
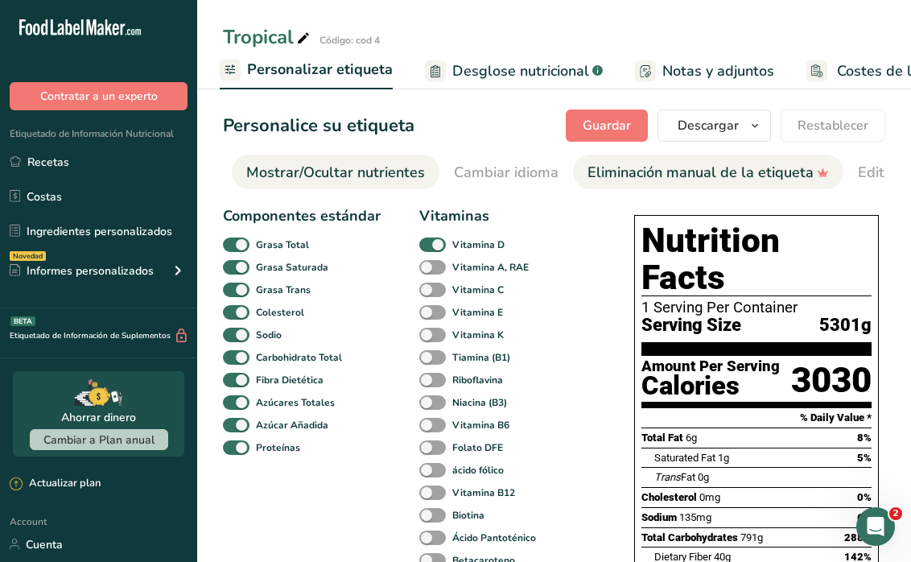
click at [674, 163] on div "Eliminación manual de la etiqueta" at bounding box center [709, 173] width 242 height 22
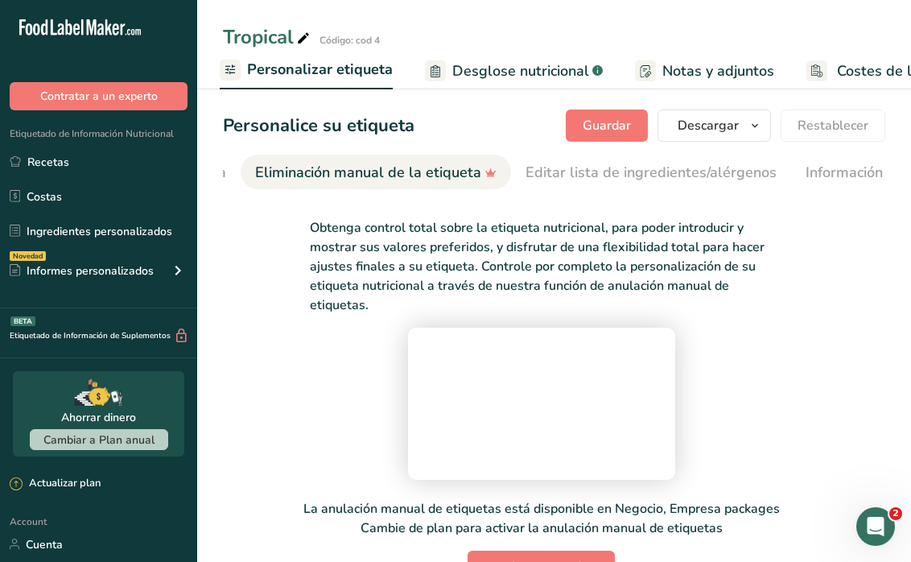
scroll to position [0, 737]
click at [411, 167] on div "Eliminación manual de la etiqueta" at bounding box center [373, 173] width 242 height 22
click at [820, 166] on div "Información extra de la etiqueta" at bounding box center [910, 173] width 214 height 22
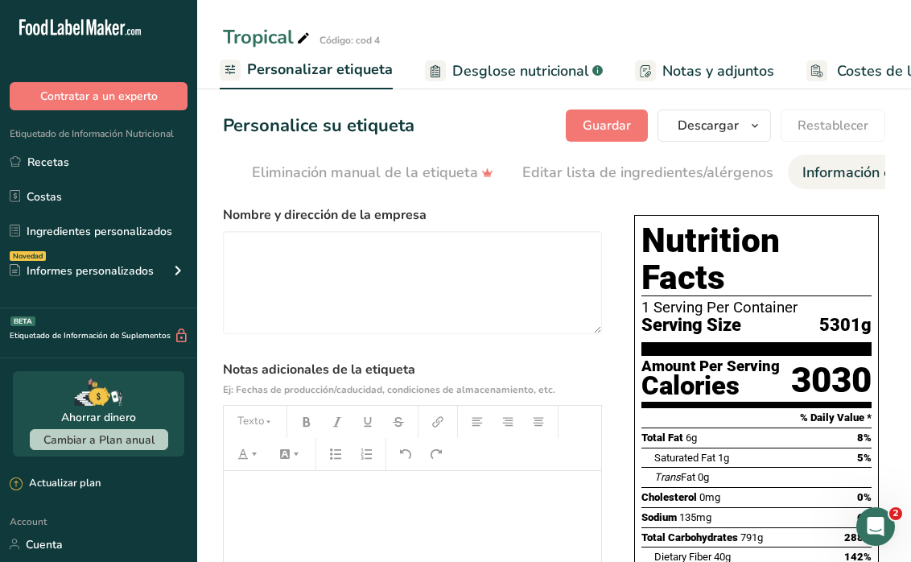
scroll to position [0, 859]
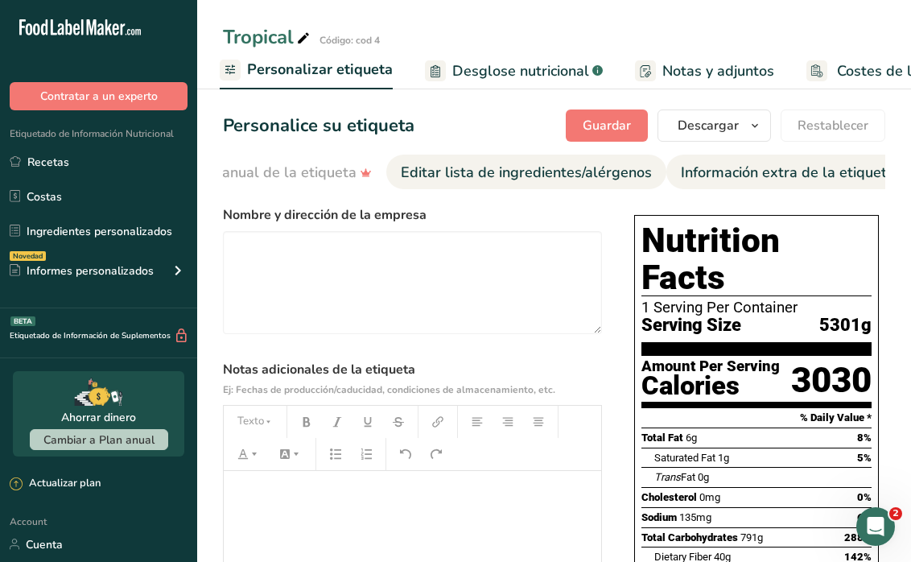
click at [538, 167] on div "Editar lista de ingredientes/alérgenos" at bounding box center [526, 173] width 251 height 22
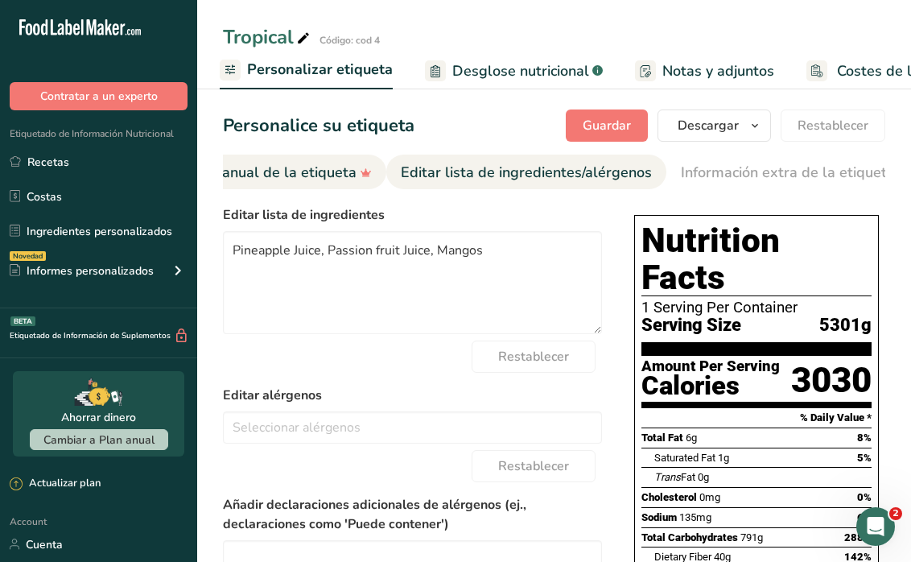
click at [332, 175] on div "Eliminación manual de la etiqueta" at bounding box center [251, 173] width 242 height 22
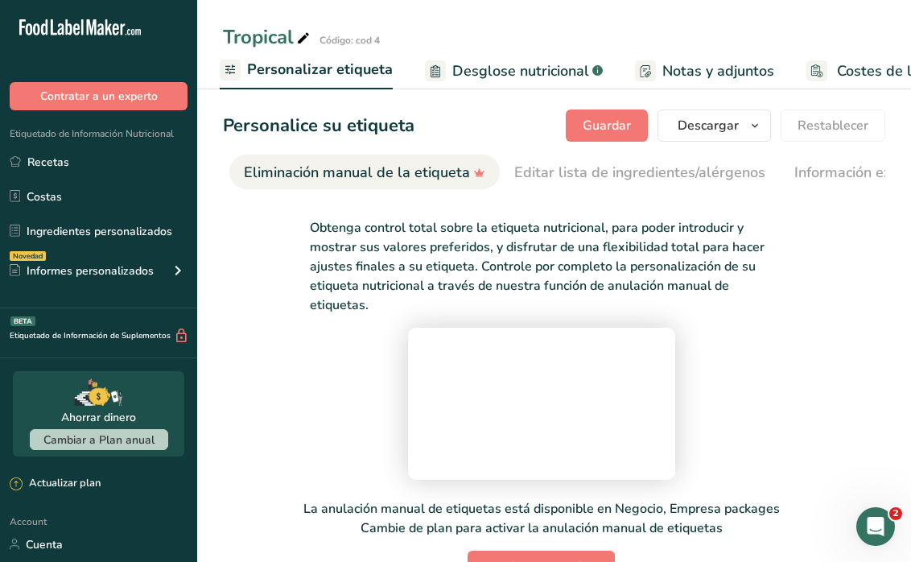
scroll to position [0, 737]
click at [803, 183] on div "Información extra de la etiqueta" at bounding box center [910, 173] width 214 height 22
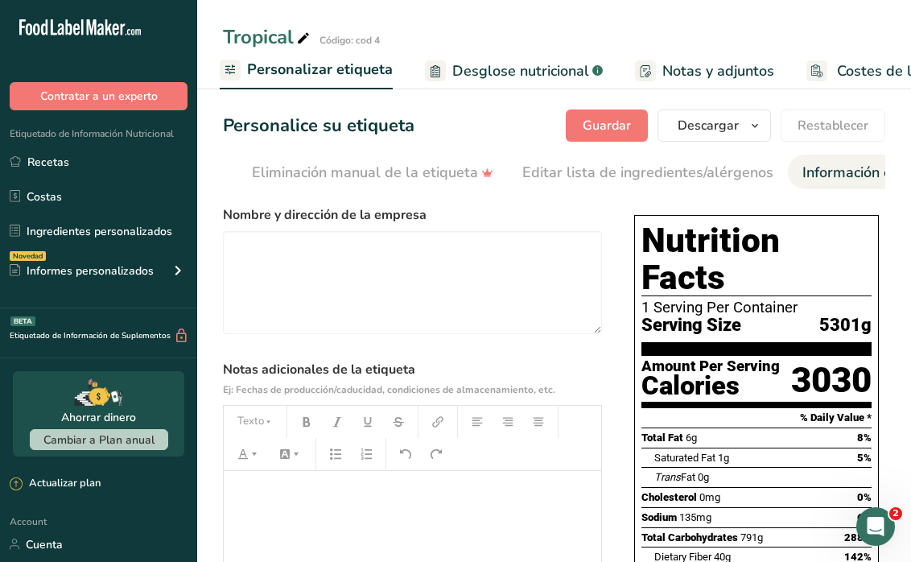
scroll to position [0, 859]
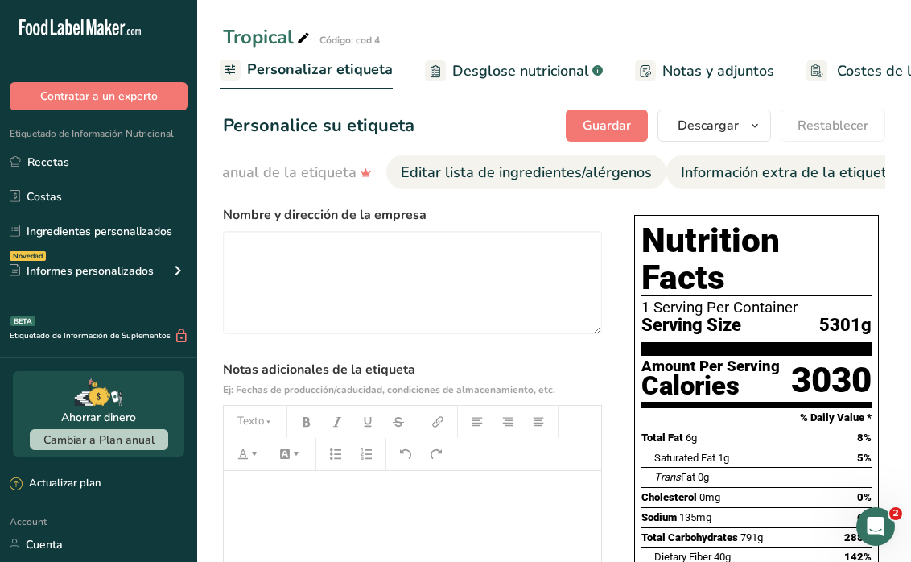
drag, startPoint x: 803, startPoint y: 183, endPoint x: 564, endPoint y: 175, distance: 240.0
click at [564, 175] on div "Editar lista de ingredientes/alérgenos" at bounding box center [526, 173] width 251 height 22
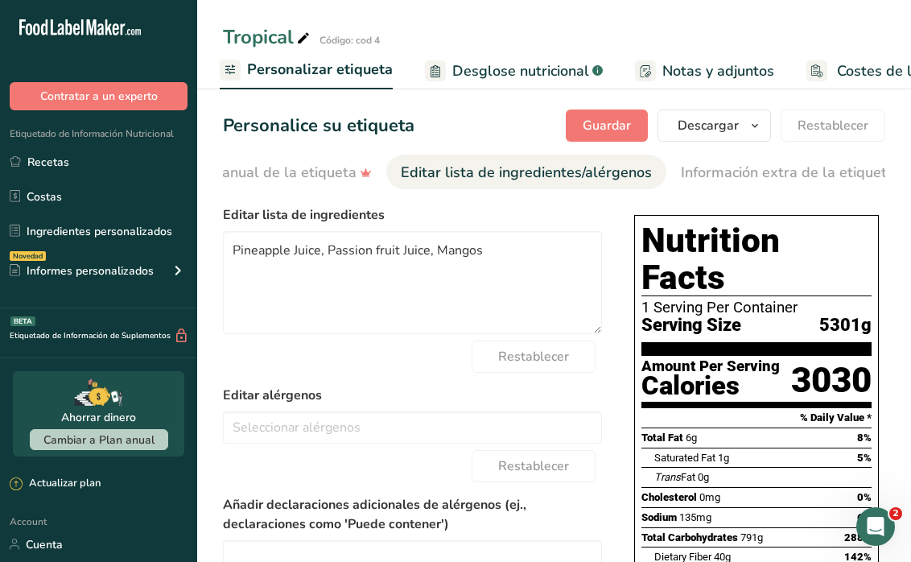
scroll to position [0, 0]
click at [332, 166] on div "Eliminación manual de la etiqueta" at bounding box center [251, 173] width 242 height 22
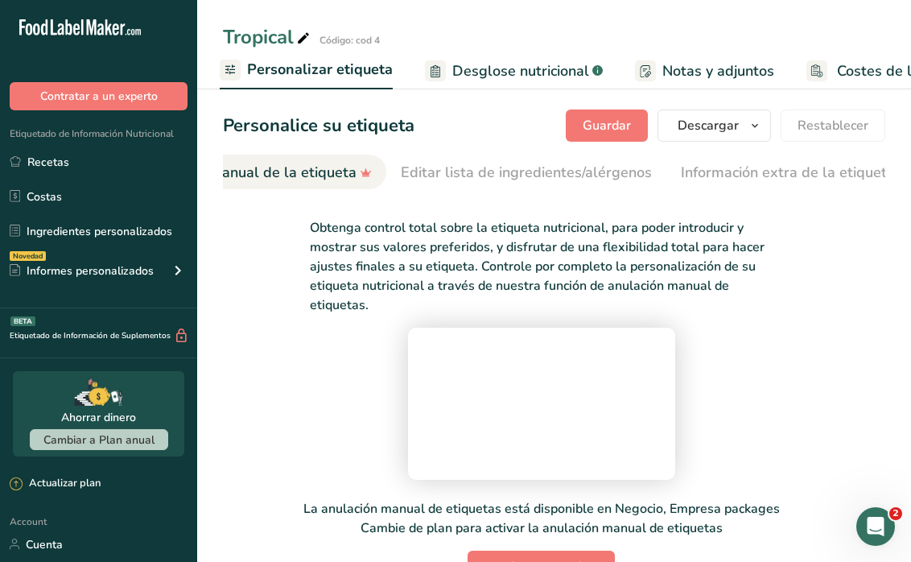
scroll to position [0, 737]
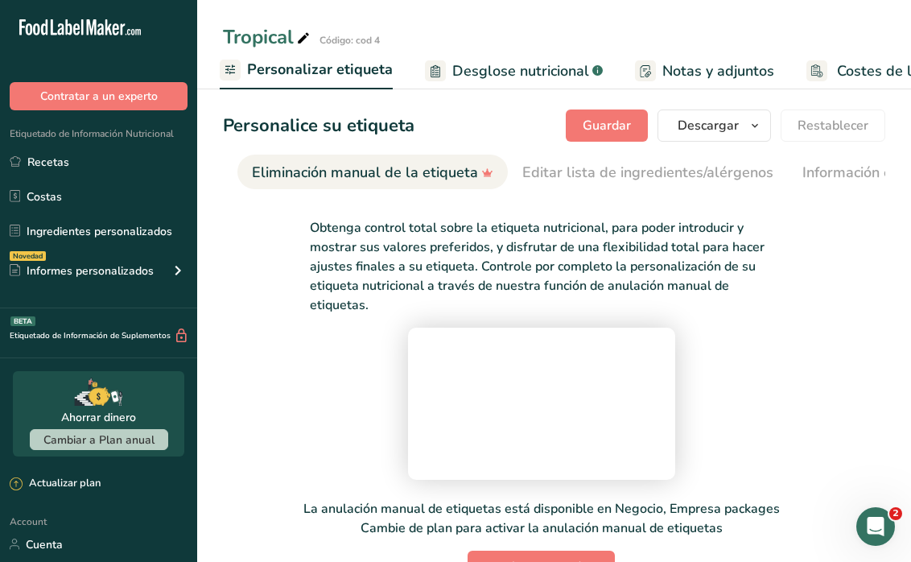
click at [480, 72] on span "Desglose nutricional" at bounding box center [520, 71] width 137 height 22
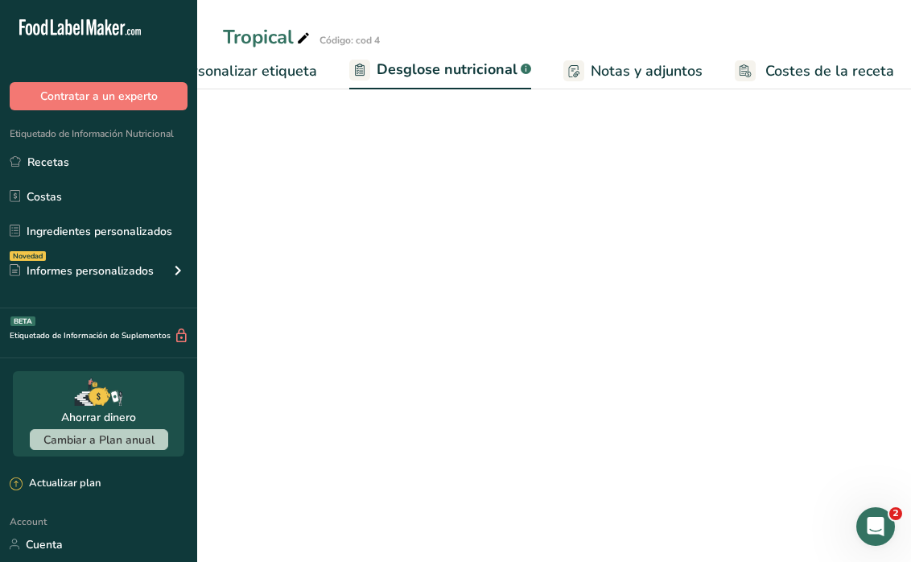
select select "Calories"
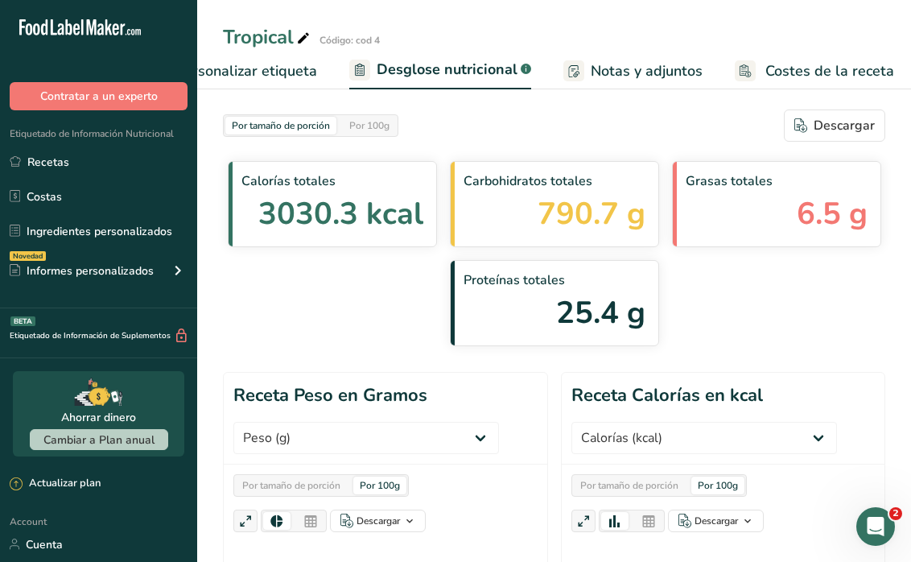
click at [637, 73] on span "Notas y adjuntos" at bounding box center [647, 71] width 112 height 22
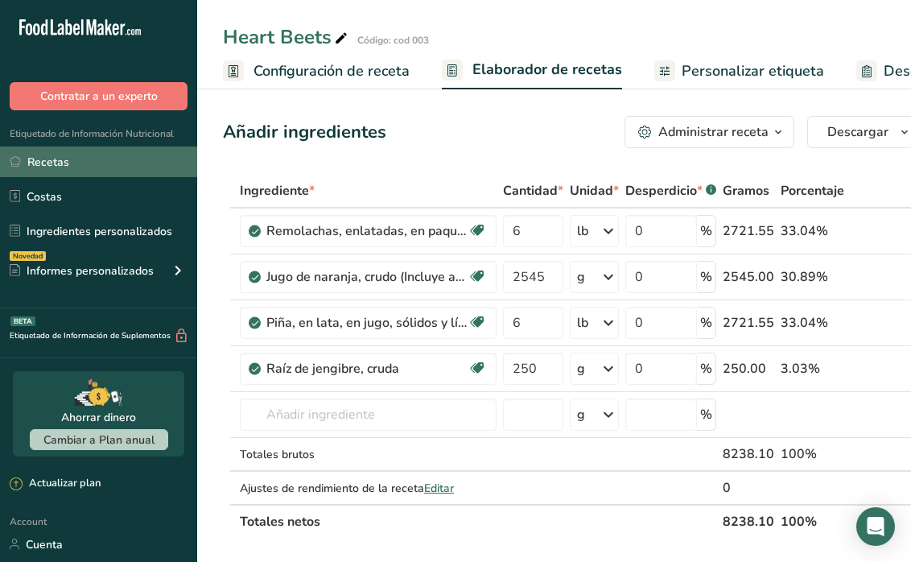
click at [69, 152] on link "Recetas" at bounding box center [98, 162] width 197 height 31
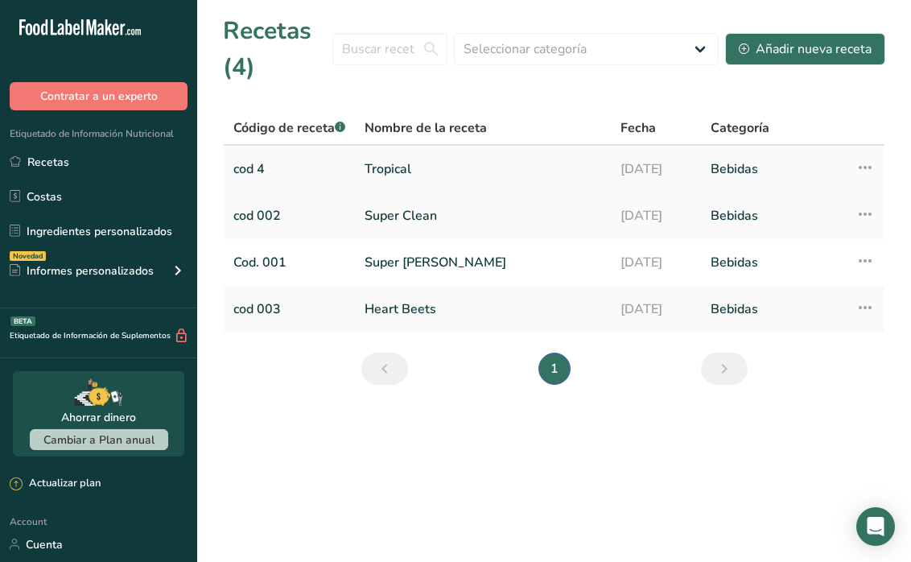
click at [279, 174] on link "cod 4" at bounding box center [289, 169] width 112 height 34
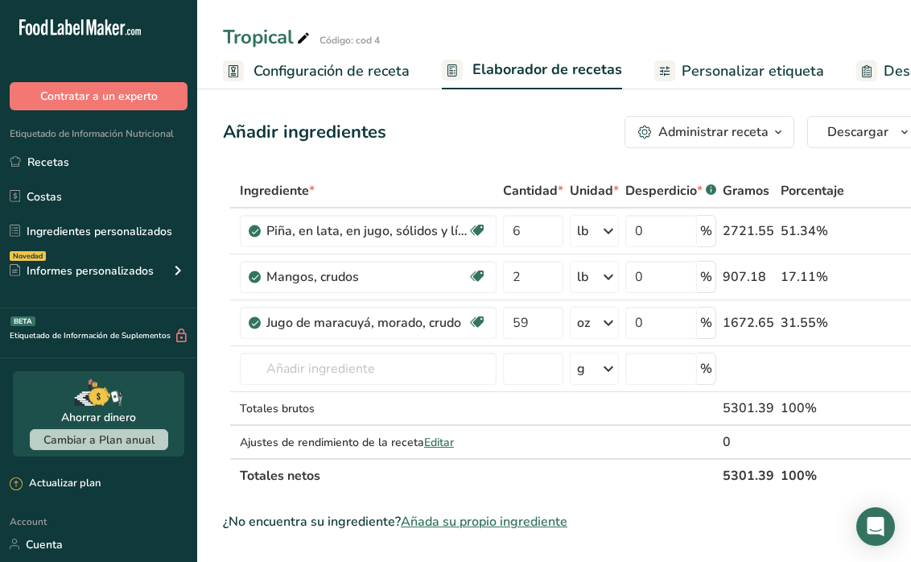
click at [346, 69] on span "Configuración de receta" at bounding box center [332, 71] width 156 height 22
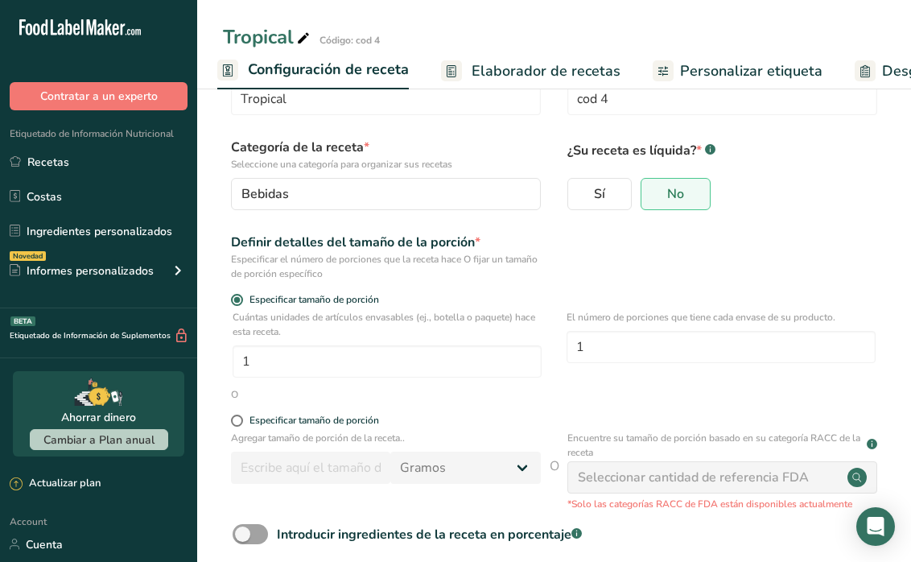
scroll to position [93, 0]
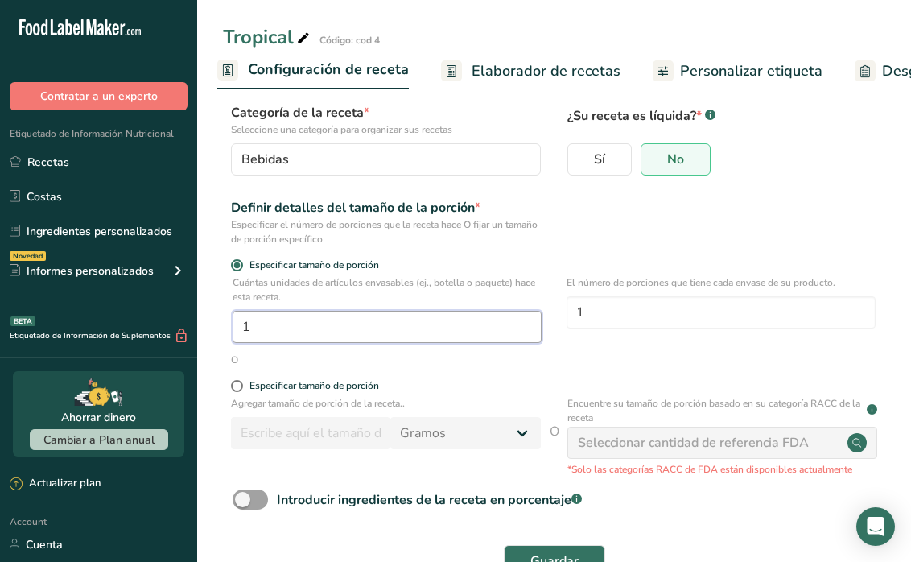
click at [429, 339] on input "1" at bounding box center [387, 327] width 309 height 32
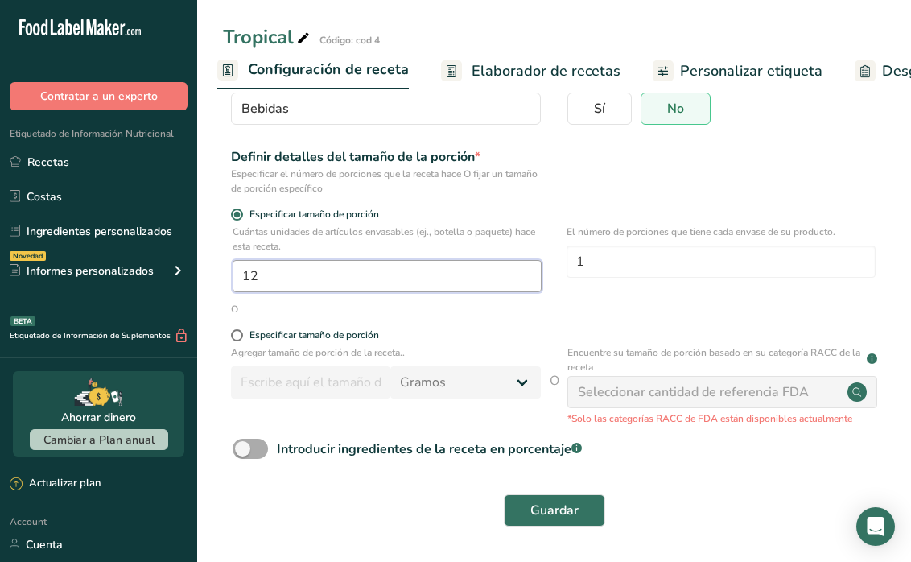
scroll to position [143, 0]
type input "12"
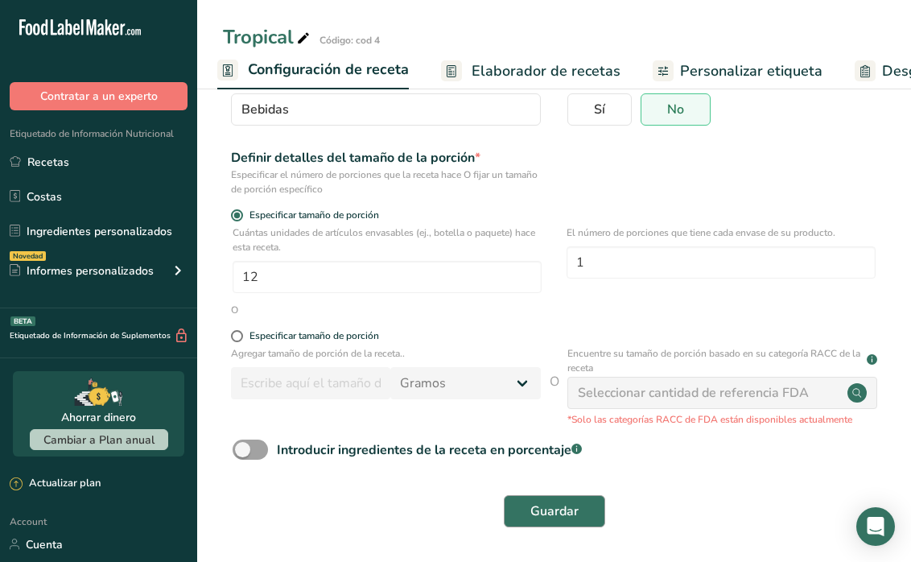
click at [553, 512] on span "Guardar" at bounding box center [555, 511] width 48 height 19
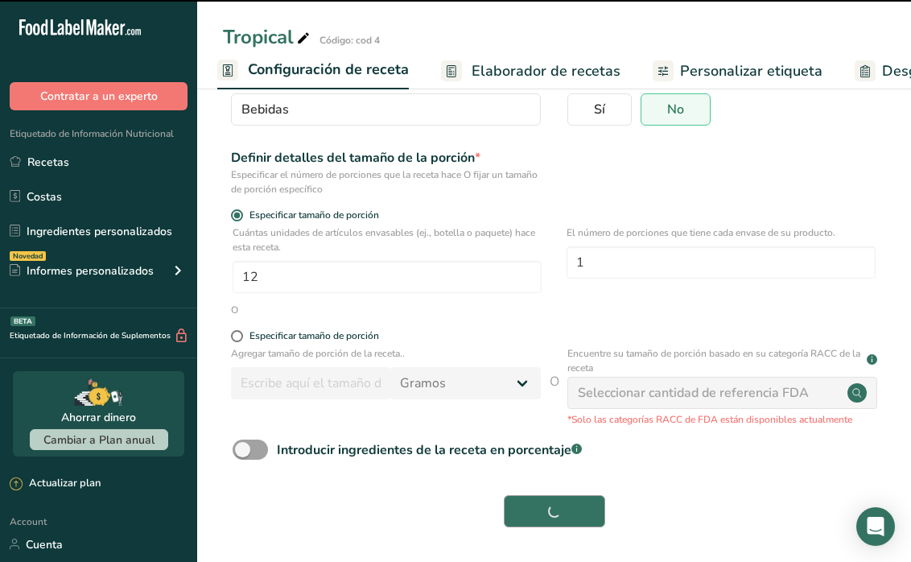
click at [553, 512] on div "Guardar" at bounding box center [554, 511] width 643 height 32
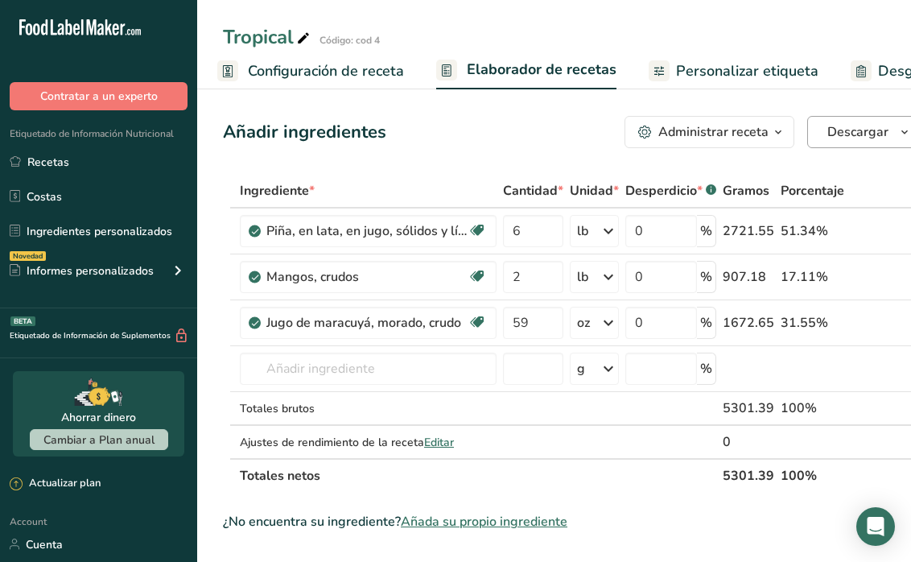
click at [853, 135] on span "Descargar" at bounding box center [858, 131] width 61 height 19
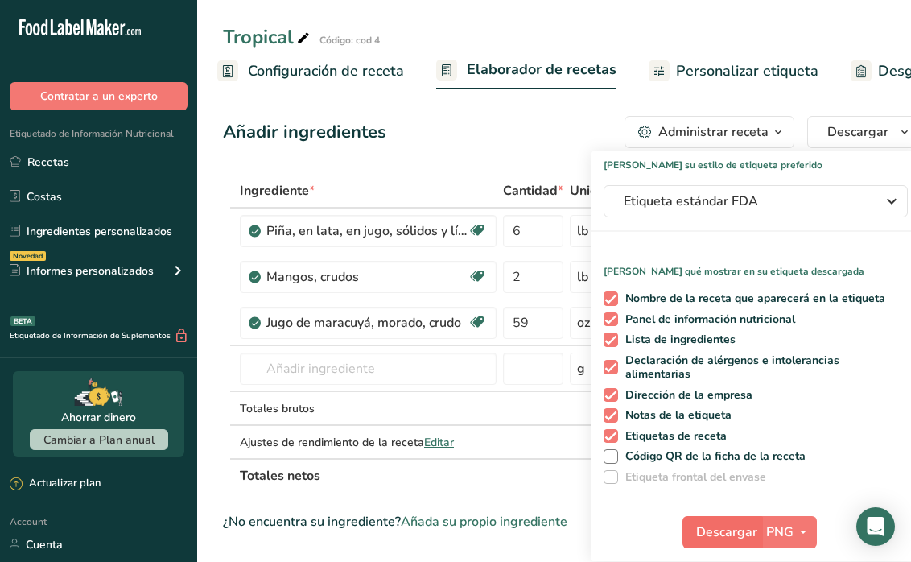
click at [690, 521] on button "Descargar" at bounding box center [722, 532] width 79 height 32
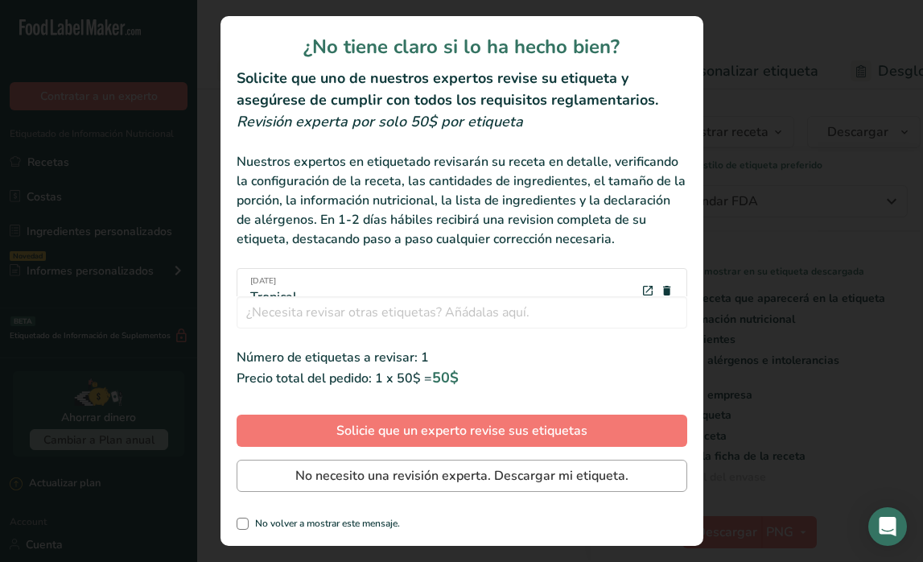
click at [340, 469] on span "No necesito una revisión experta. Descargar mi etiqueta." at bounding box center [461, 475] width 333 height 19
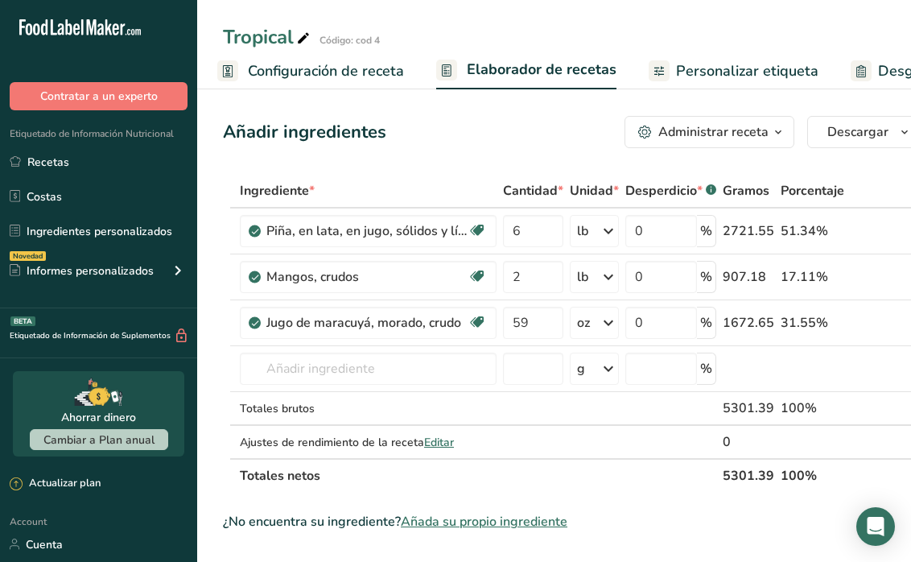
scroll to position [85, 0]
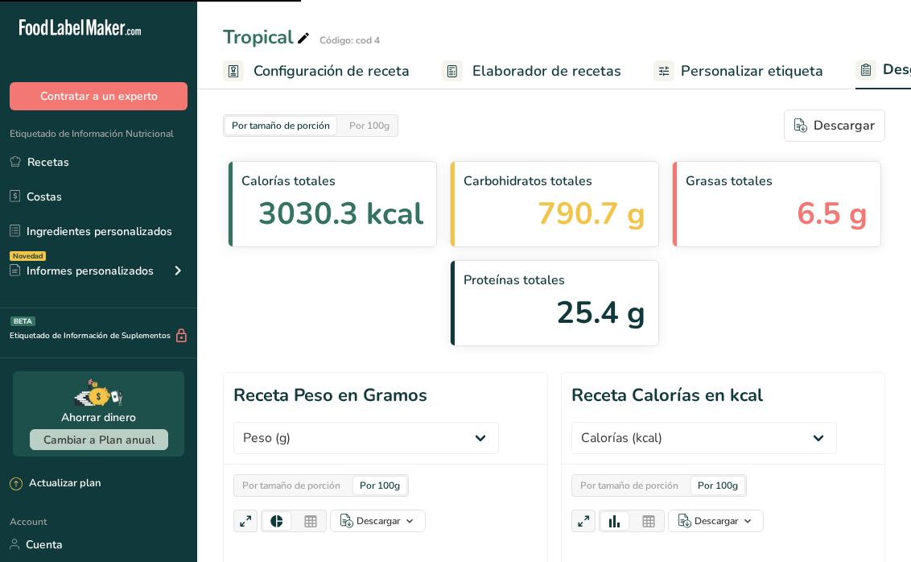
select select "Calories"
